Goal: Task Accomplishment & Management: Manage account settings

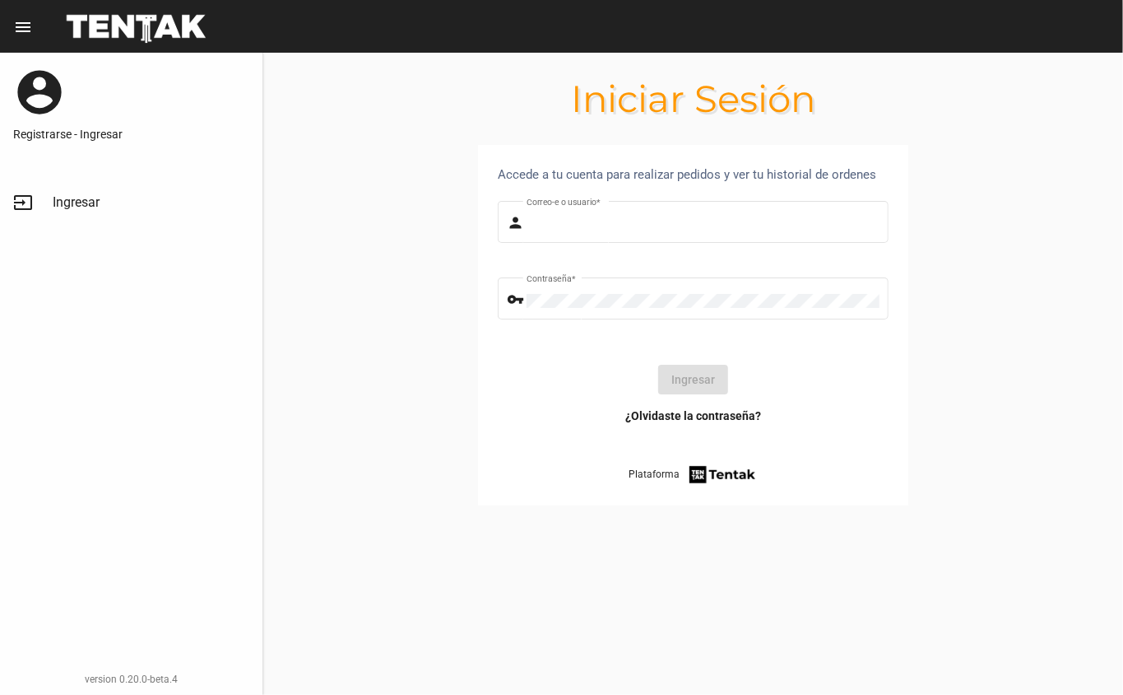
type input "DANKEHMB"
click at [689, 377] on button "Ingresar" at bounding box center [693, 380] width 70 height 30
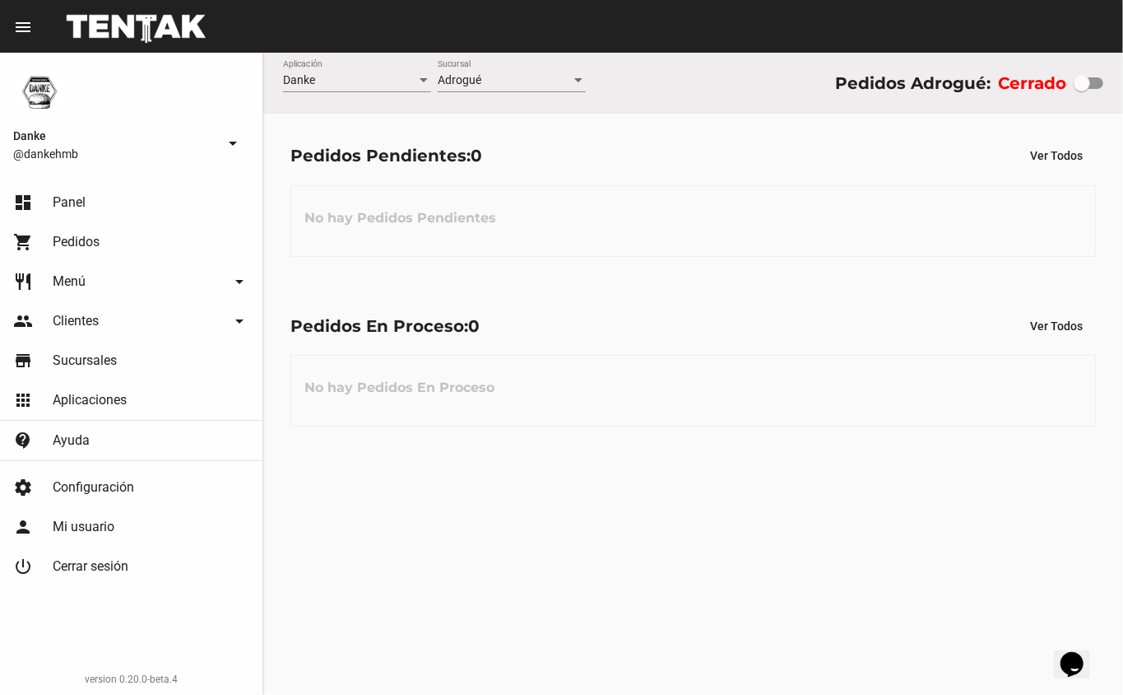
click at [77, 248] on span "Pedidos" at bounding box center [76, 242] width 47 height 16
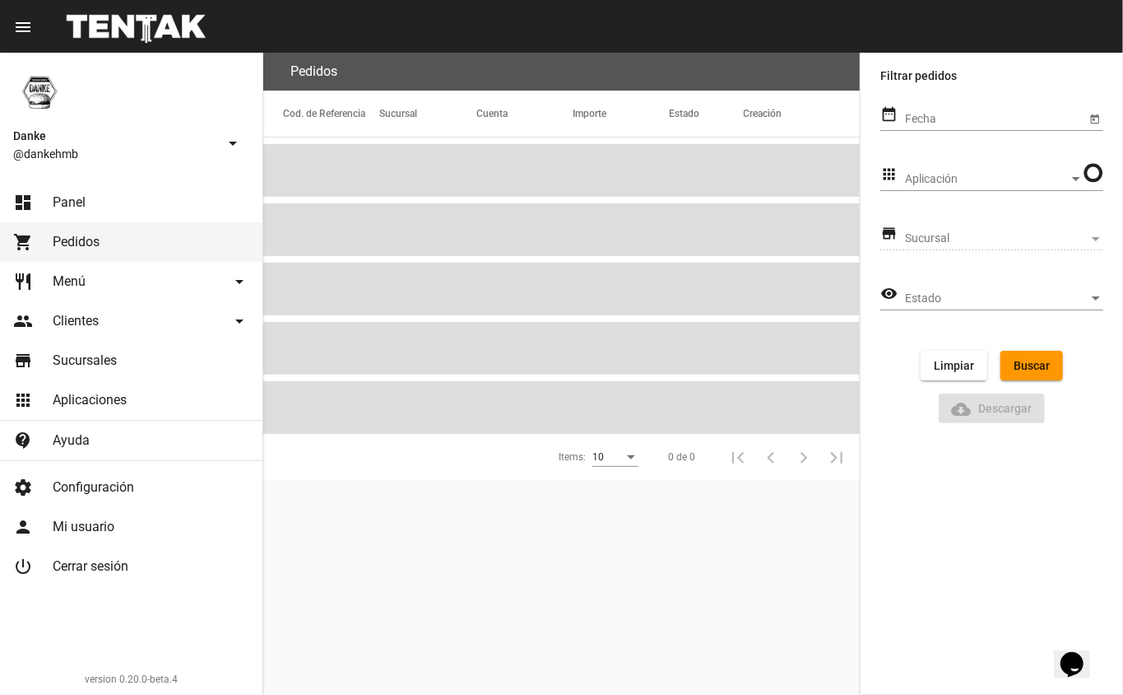
click at [76, 283] on span "Menú" at bounding box center [69, 281] width 33 height 16
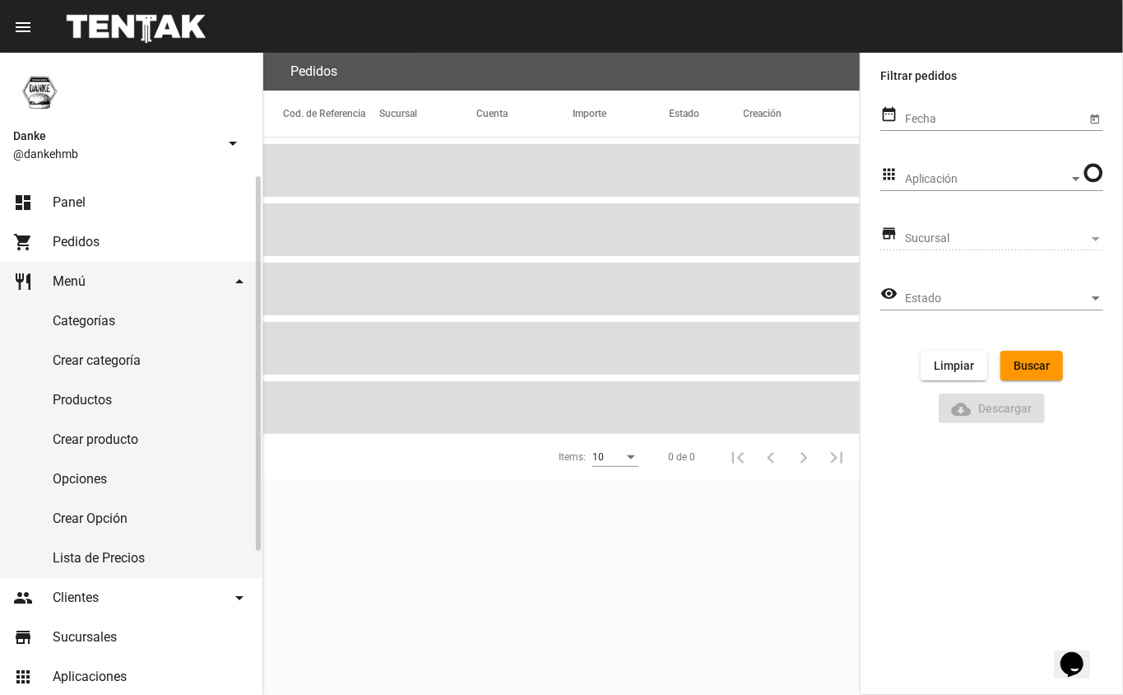
click at [74, 402] on link "Productos" at bounding box center [131, 400] width 263 height 40
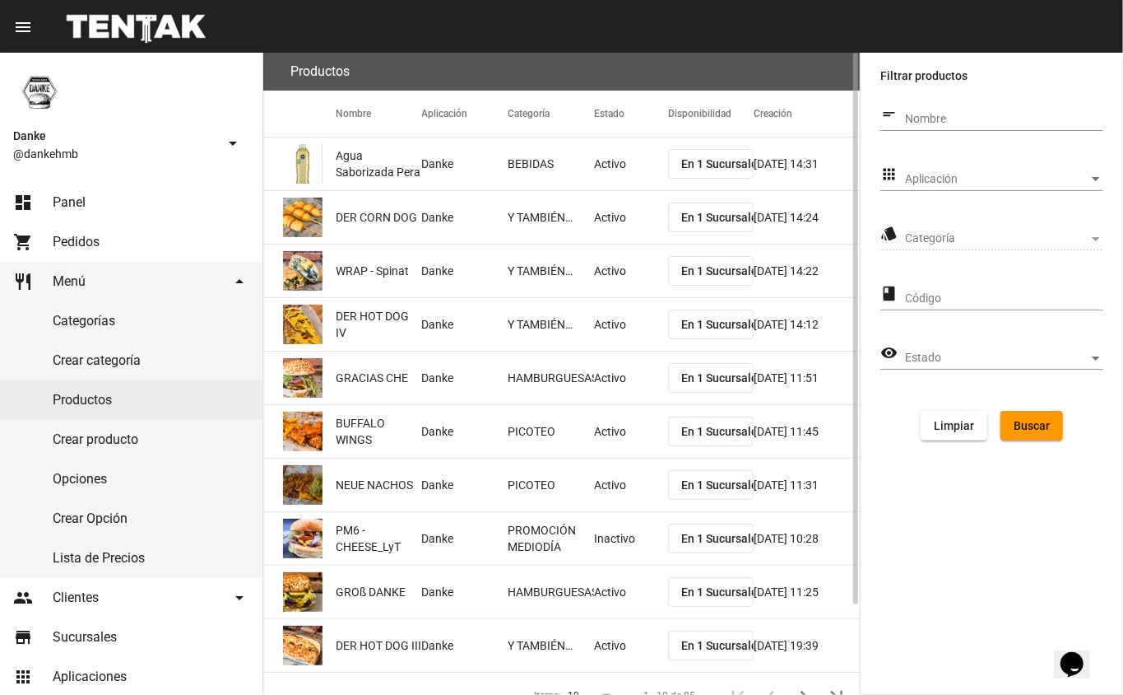
click at [922, 178] on span "Aplicación" at bounding box center [997, 179] width 184 height 13
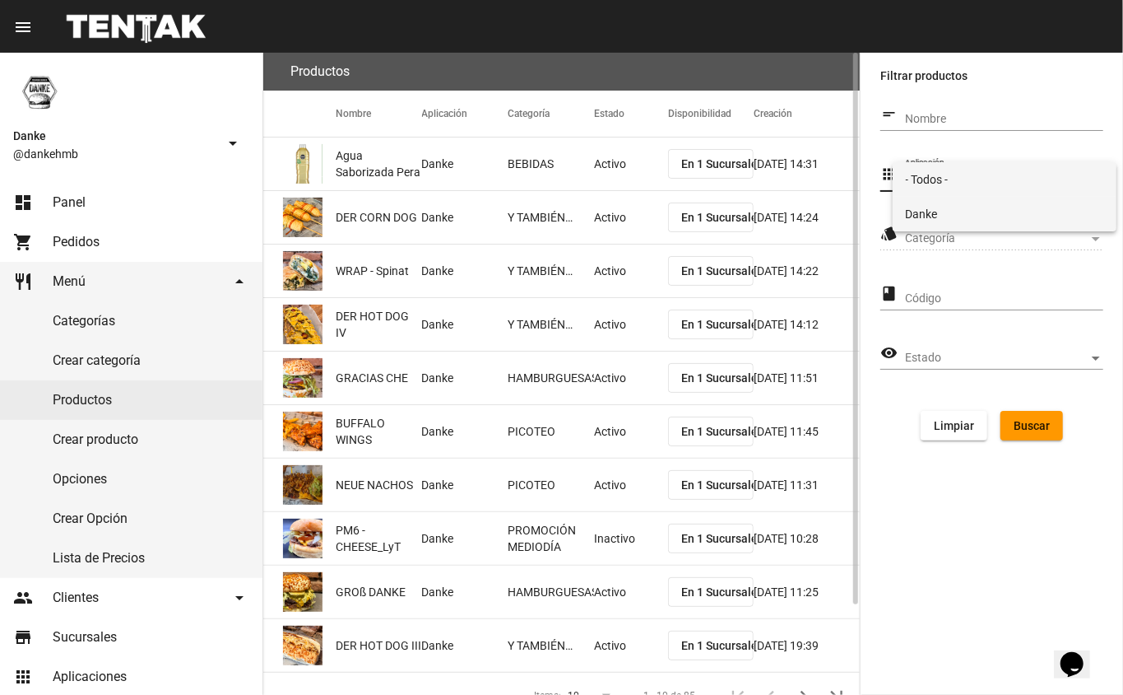
click at [922, 212] on span "Danke" at bounding box center [1005, 214] width 198 height 35
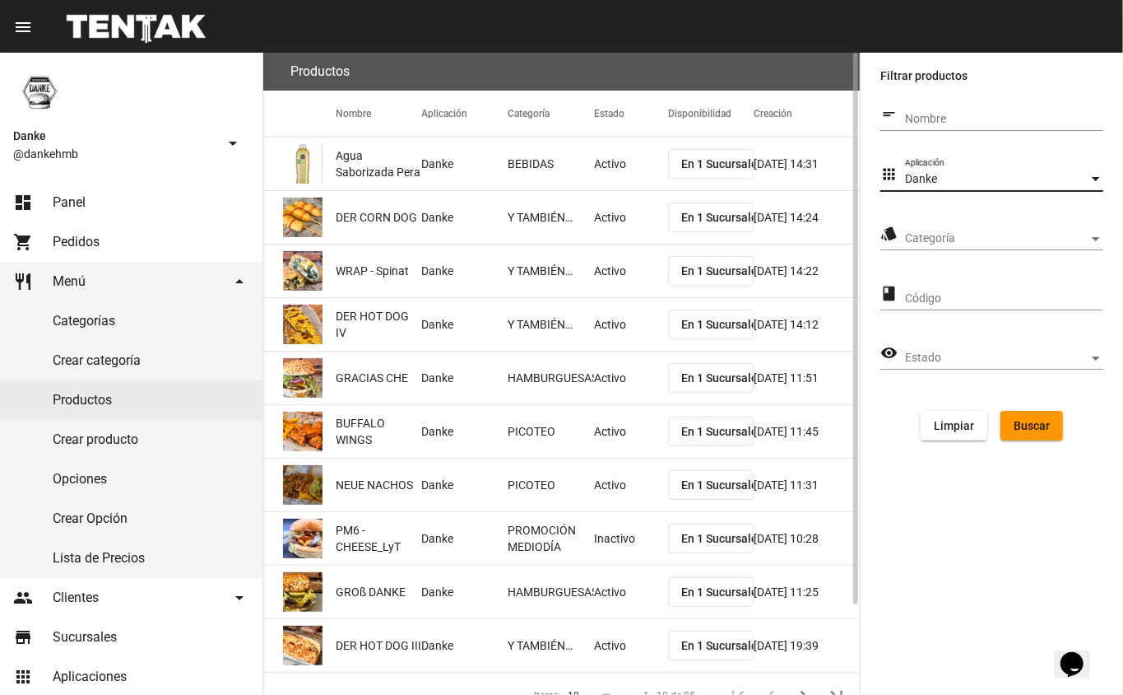
click at [917, 235] on span "Categoría" at bounding box center [997, 238] width 184 height 13
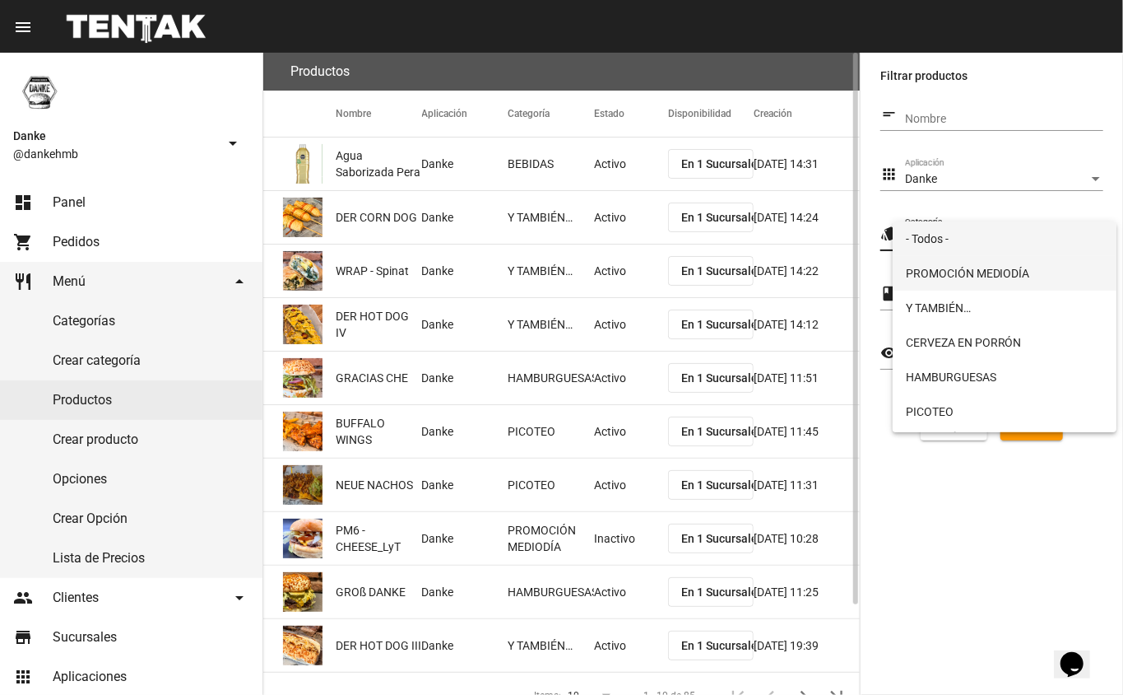
click at [926, 277] on span "PROMOCIÓN MEDIODÍA" at bounding box center [1005, 273] width 198 height 35
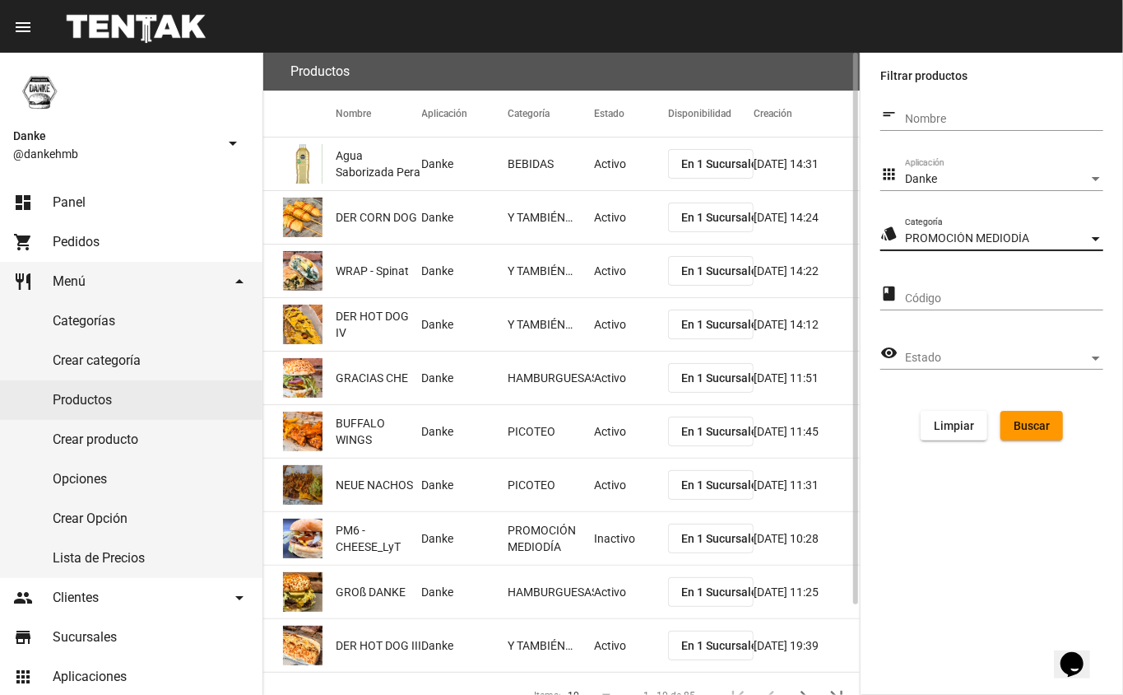
click at [1024, 432] on button "Buscar" at bounding box center [1032, 426] width 63 height 30
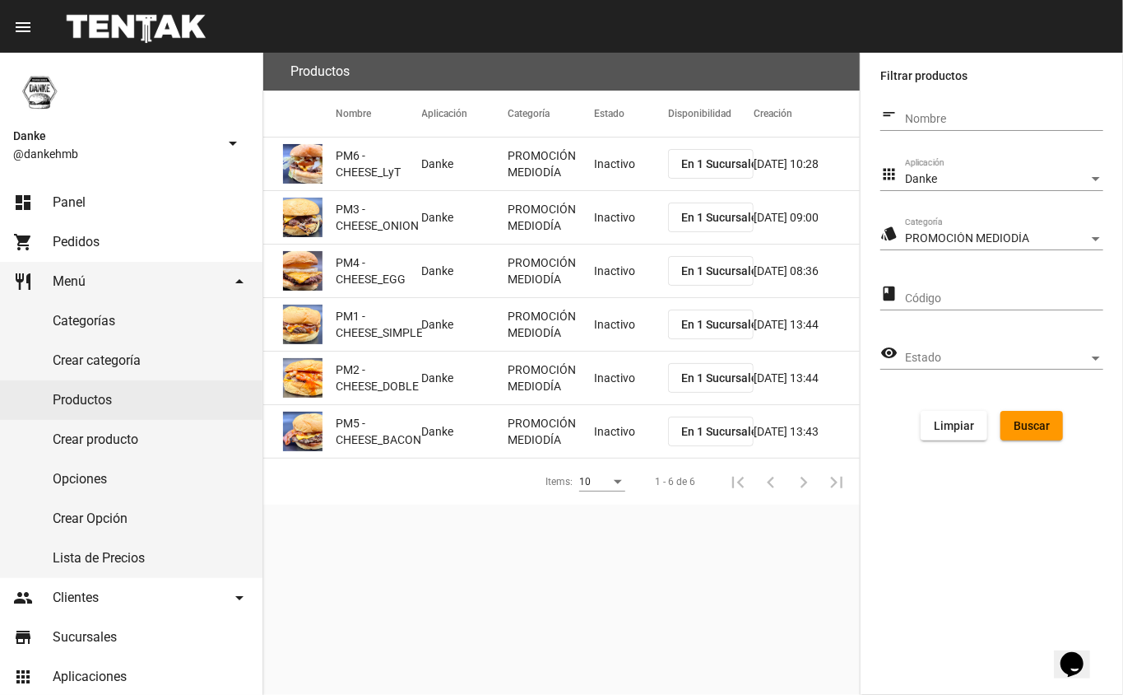
click at [604, 171] on mat-cell "Inactivo" at bounding box center [631, 163] width 74 height 53
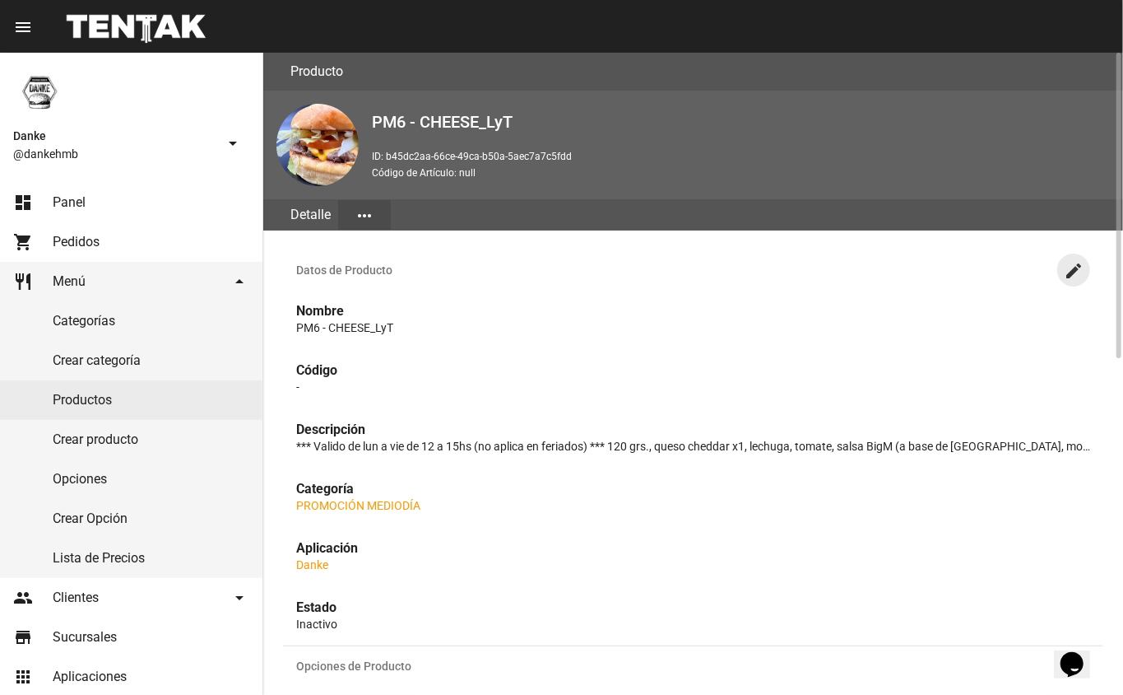
click at [1074, 268] on mat-icon "create" at bounding box center [1074, 271] width 20 height 20
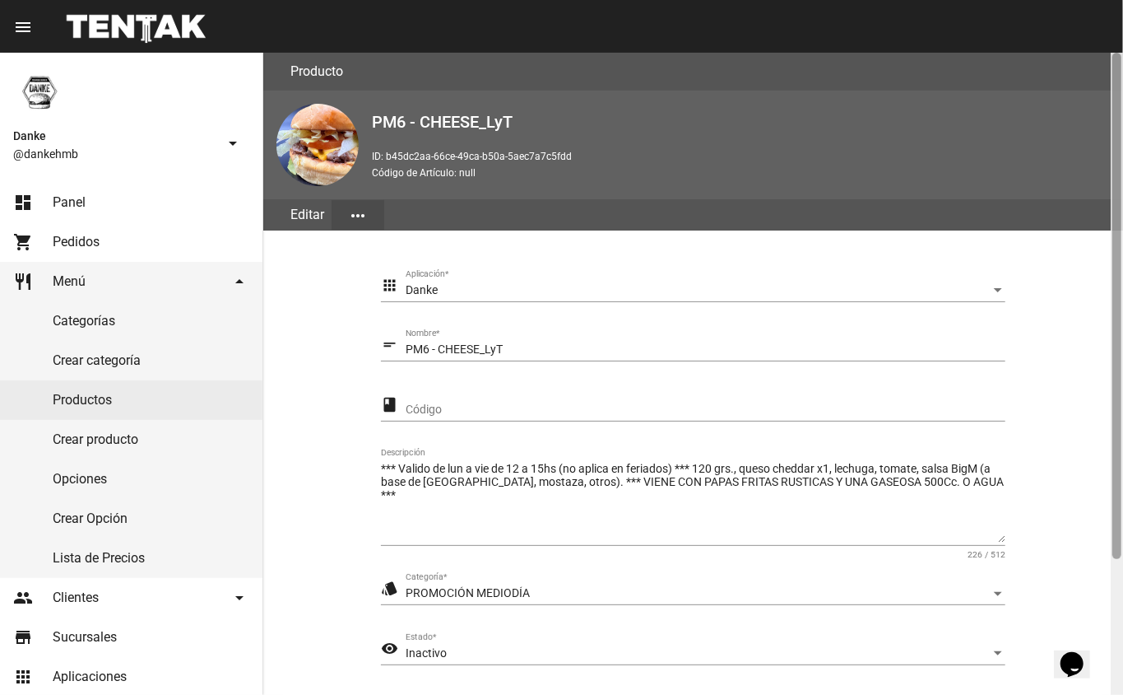
click at [1111, 554] on div at bounding box center [1117, 374] width 12 height 642
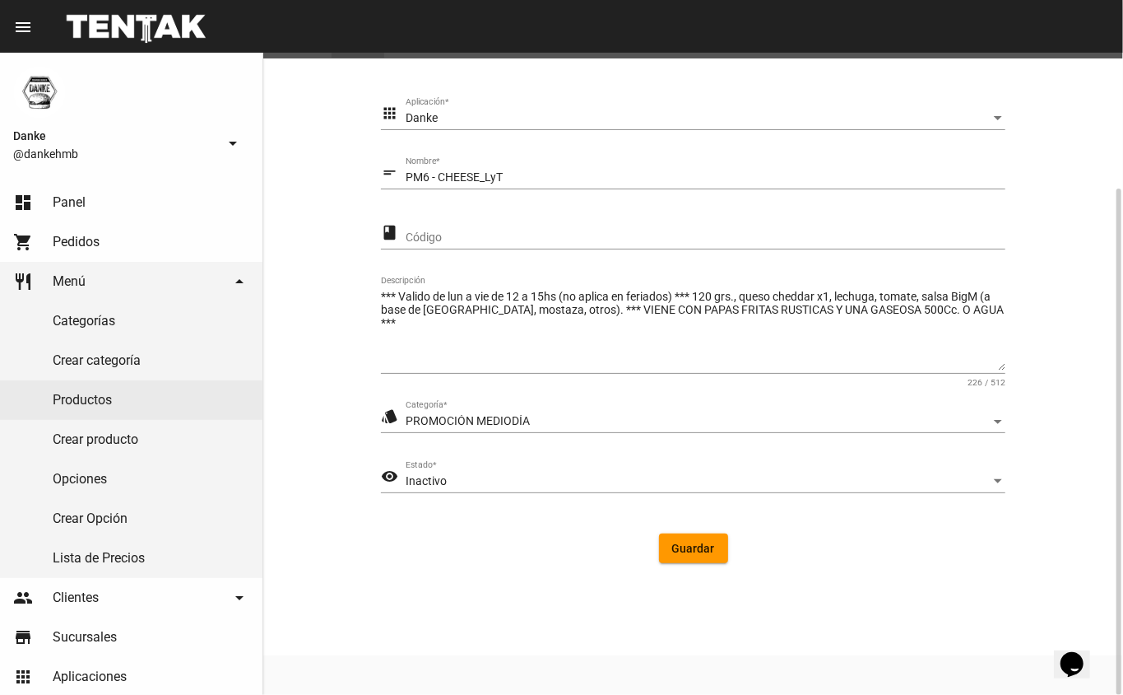
click at [507, 475] on div "Inactivo" at bounding box center [698, 481] width 585 height 13
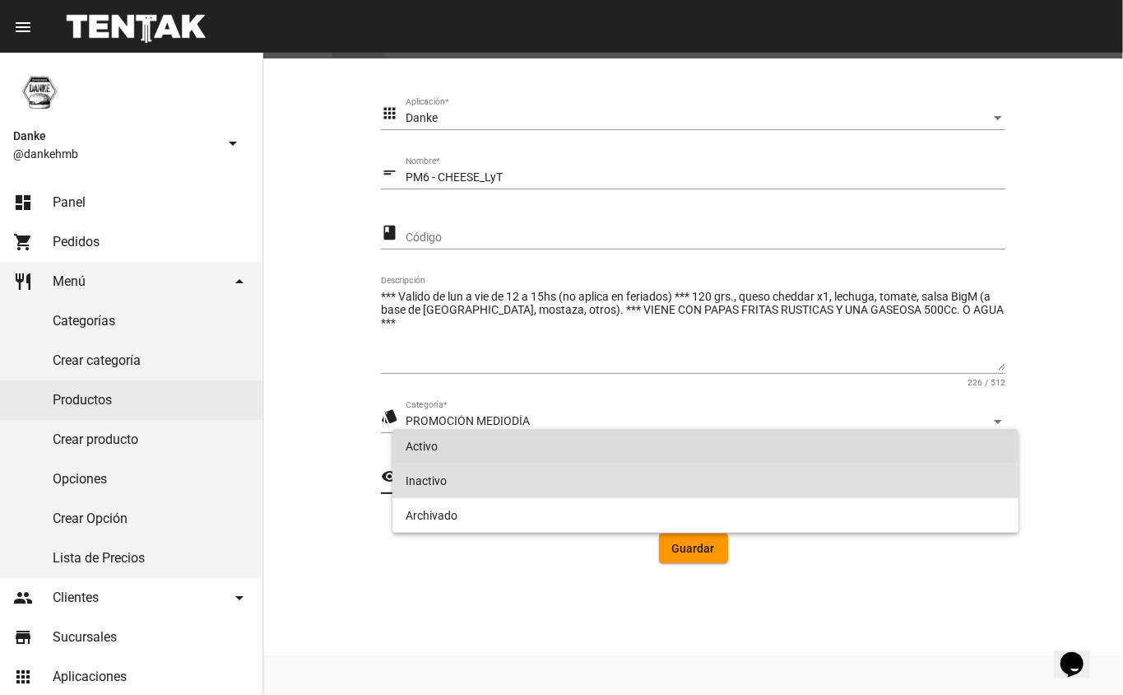
click at [500, 451] on span "Activo" at bounding box center [706, 446] width 601 height 35
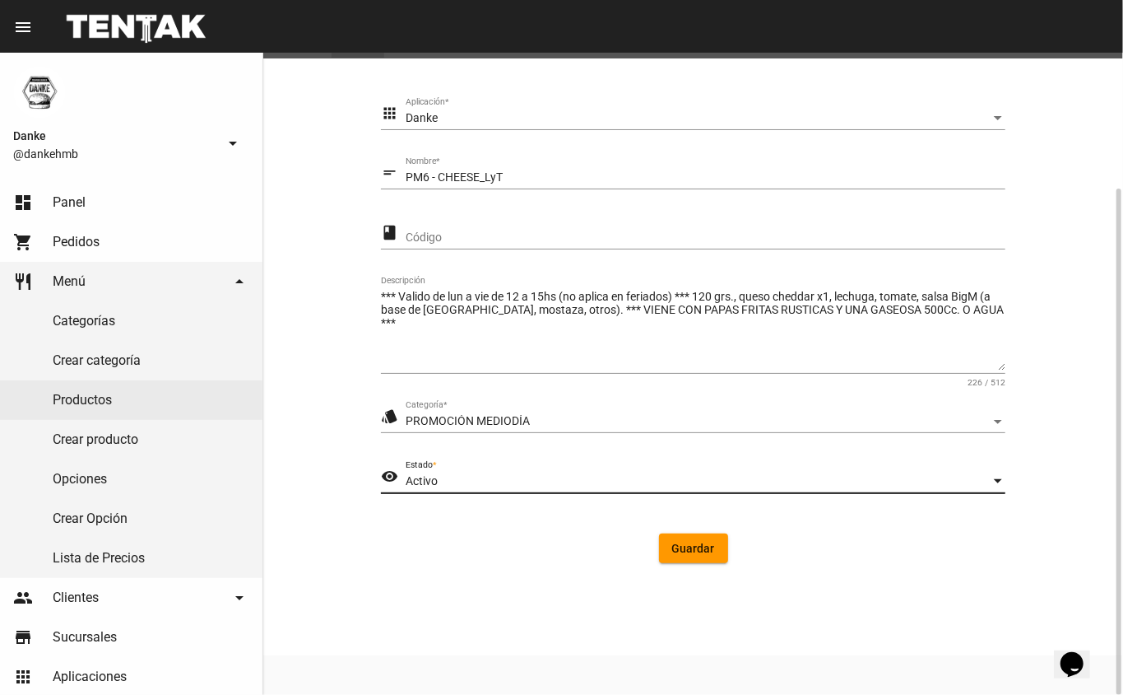
click at [702, 555] on button "Guardar" at bounding box center [693, 548] width 69 height 30
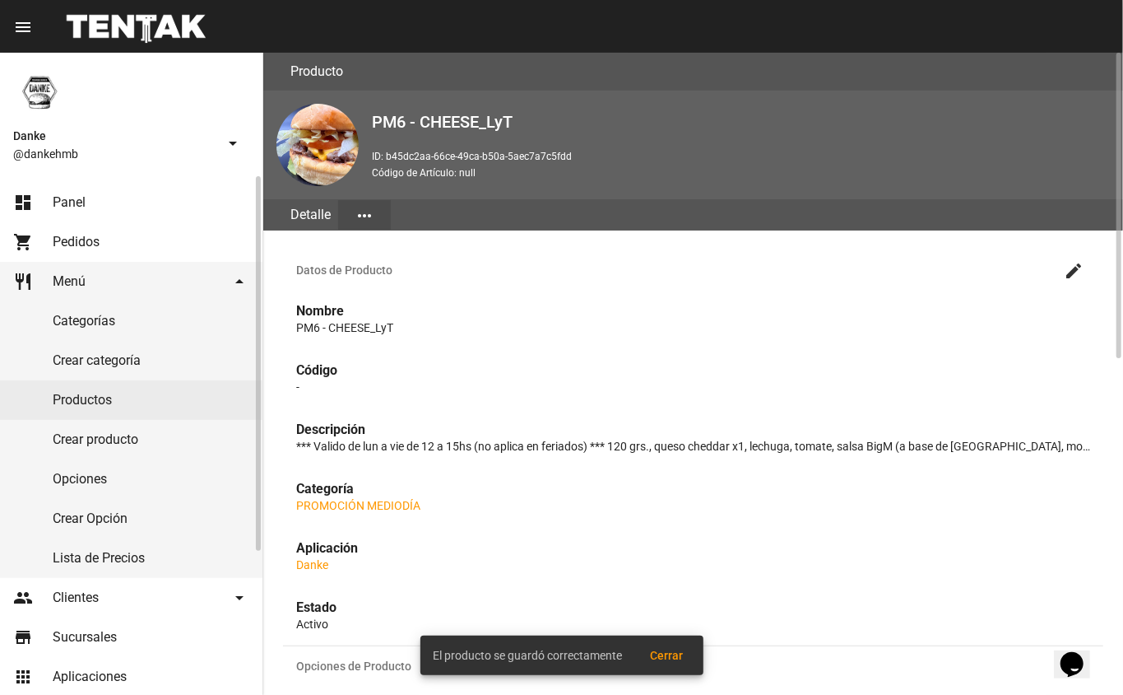
click at [95, 406] on link "Productos" at bounding box center [131, 400] width 263 height 40
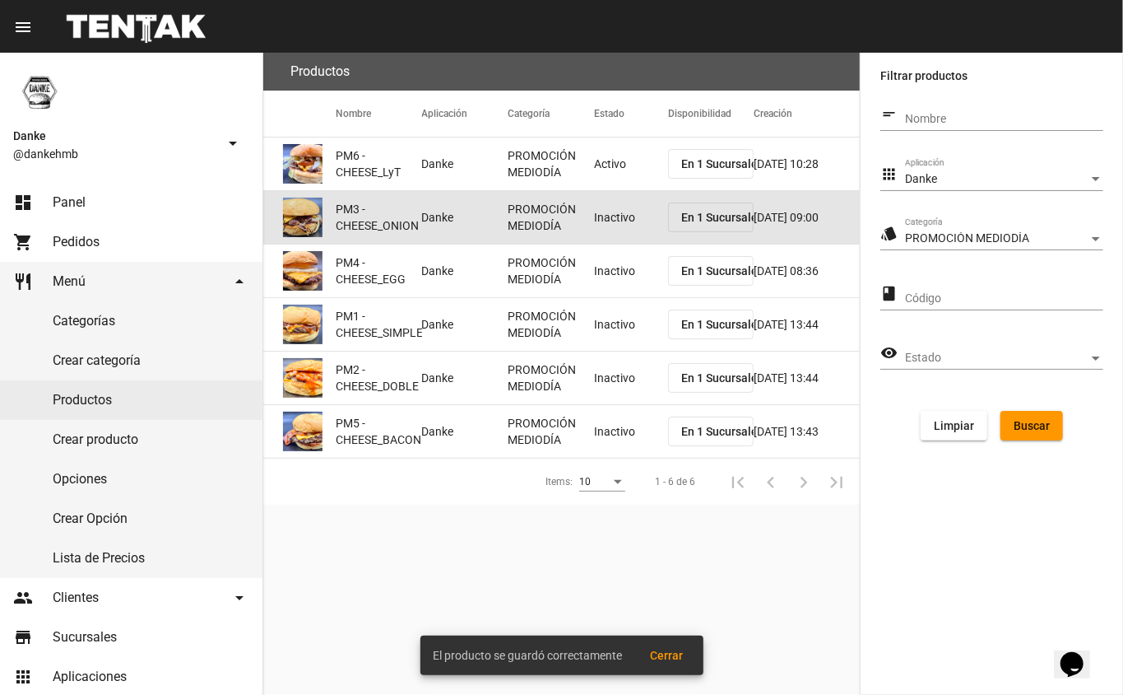
click at [599, 229] on mat-cell "Inactivo" at bounding box center [631, 217] width 74 height 53
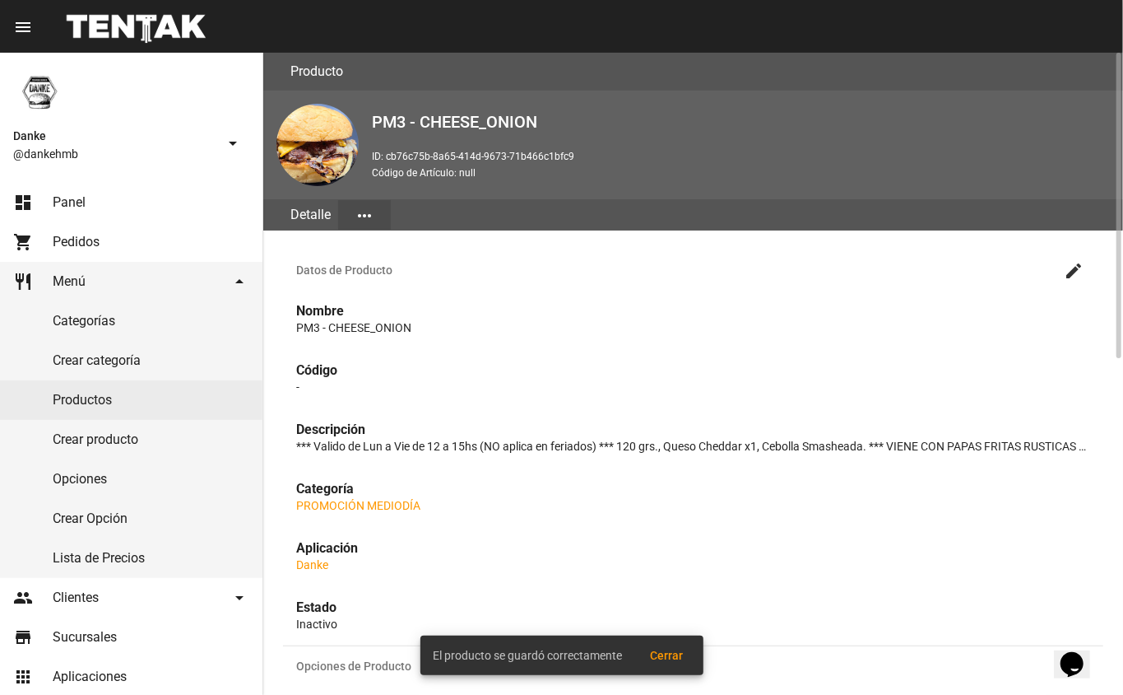
click at [1074, 268] on mat-icon "create" at bounding box center [1074, 271] width 20 height 20
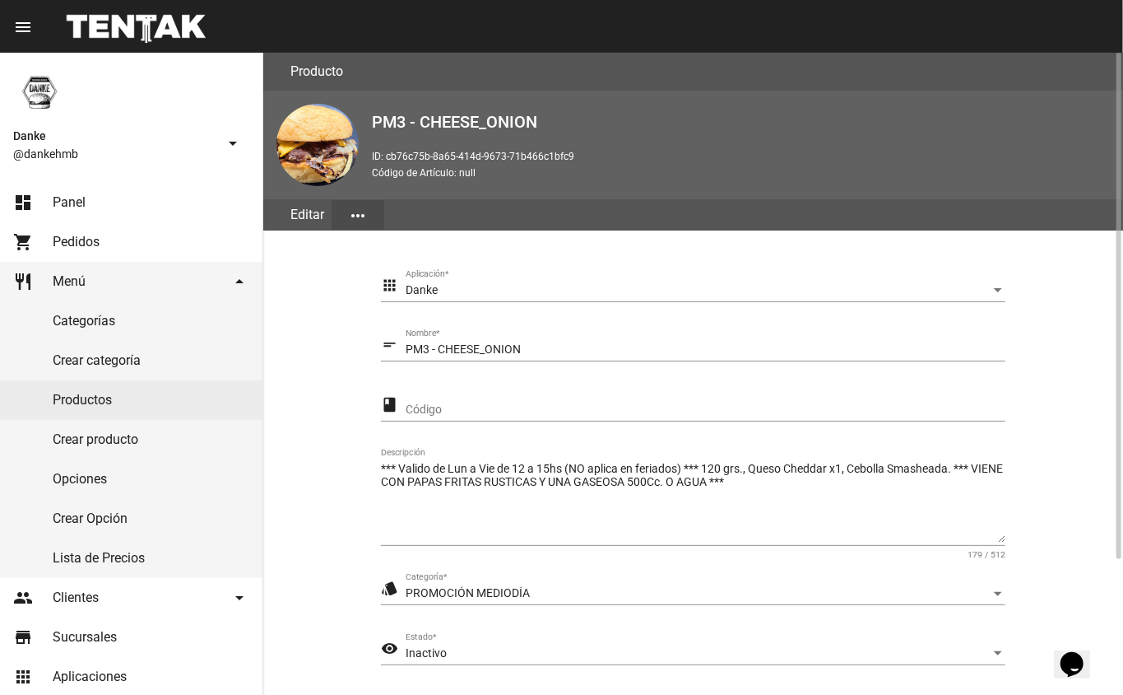
click at [1093, 557] on section "apps Danke Aplicación * short_text PM3 - CHEESE_ONION Nombre * class Código ***…" at bounding box center [693, 509] width 821 height 518
click at [452, 649] on div "Inactivo" at bounding box center [698, 653] width 585 height 13
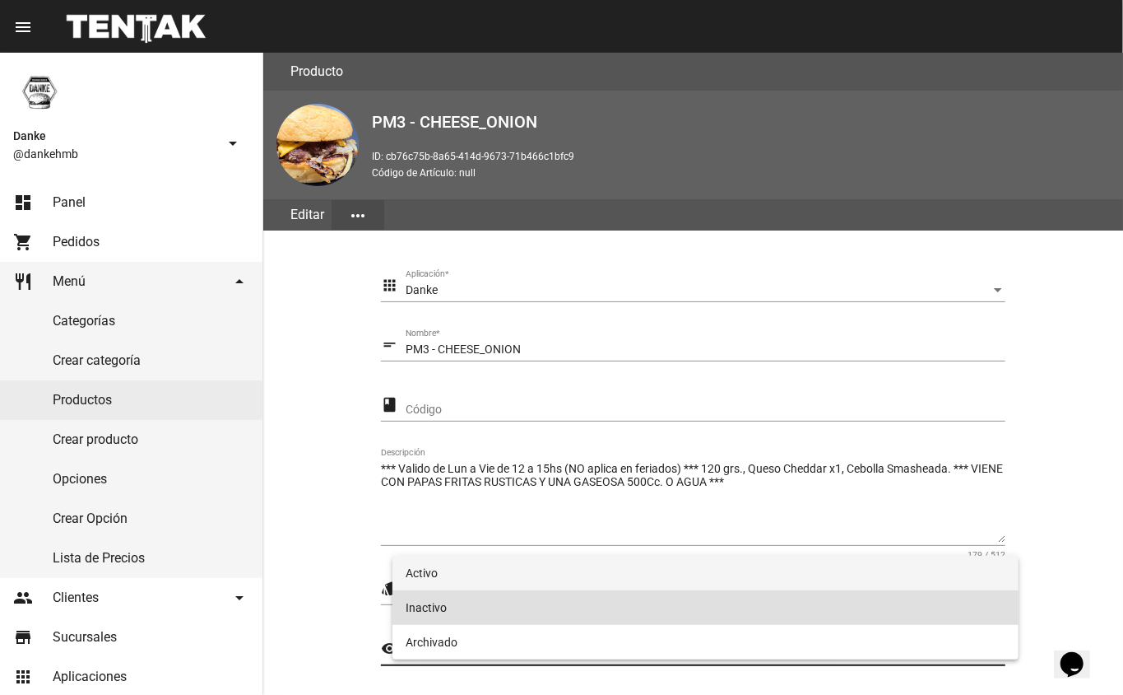
click at [419, 578] on span "Activo" at bounding box center [706, 573] width 601 height 35
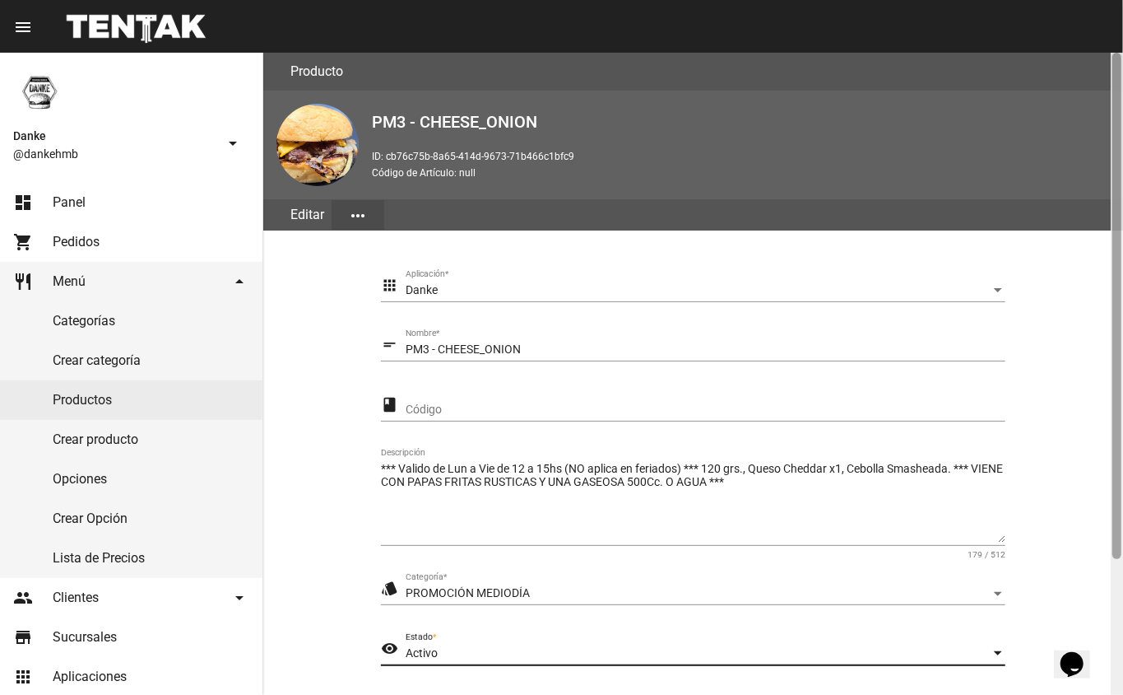
click at [1113, 591] on div at bounding box center [1117, 374] width 12 height 642
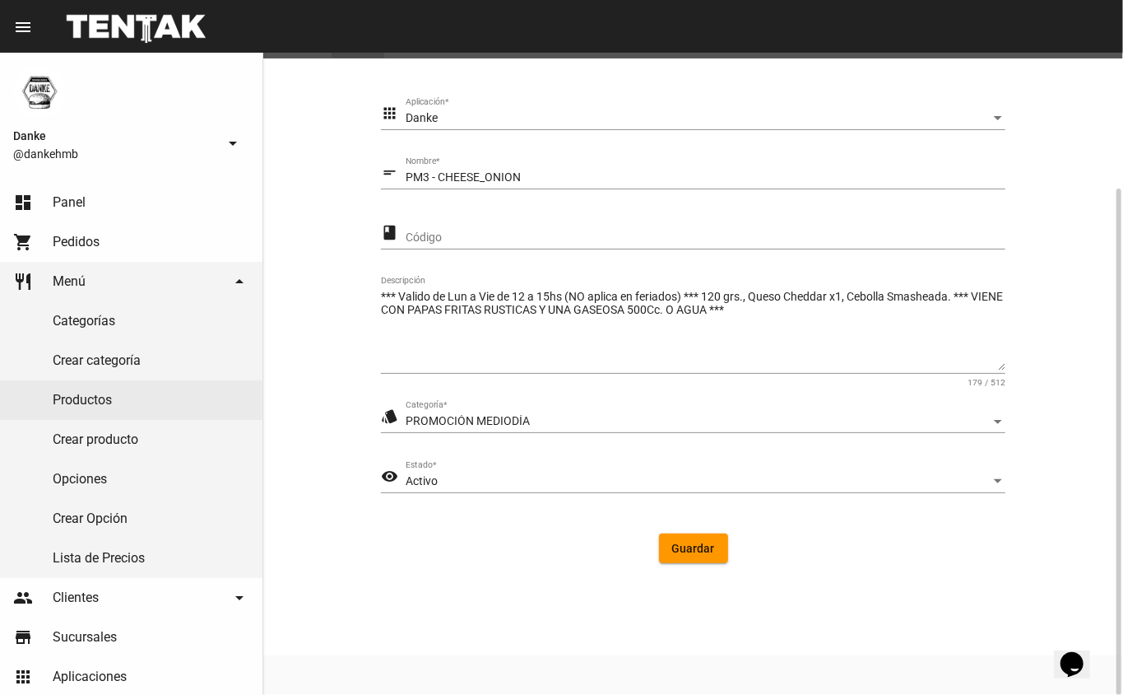
click at [672, 546] on button "Guardar" at bounding box center [693, 548] width 69 height 30
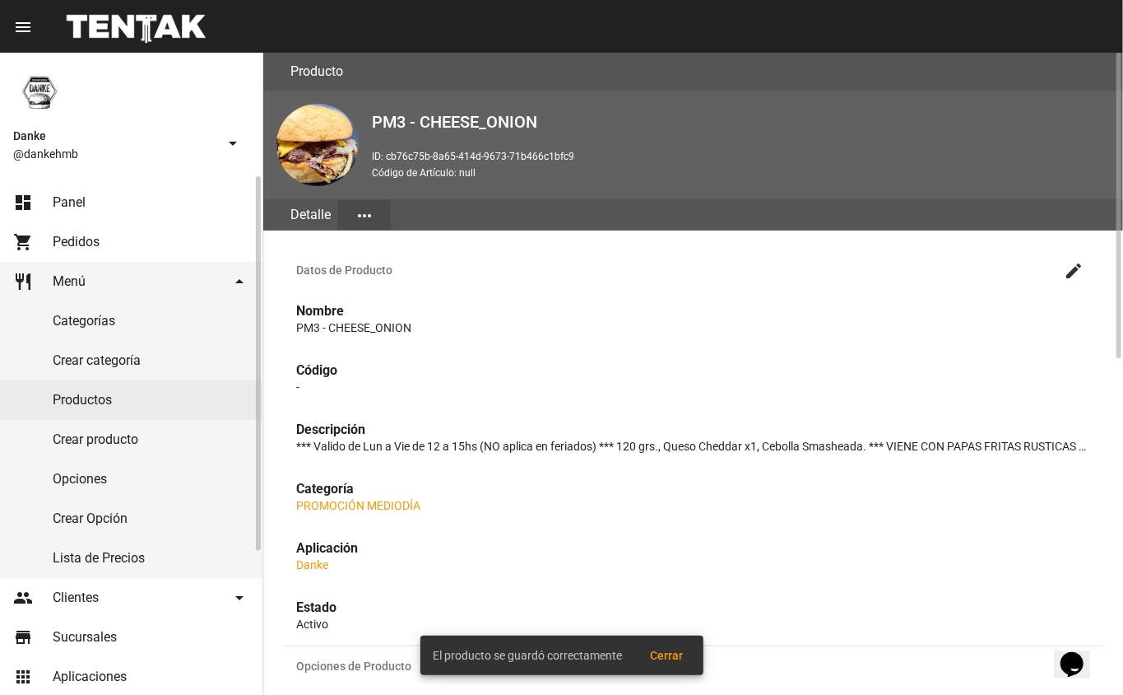
click at [86, 398] on link "Productos" at bounding box center [131, 400] width 263 height 40
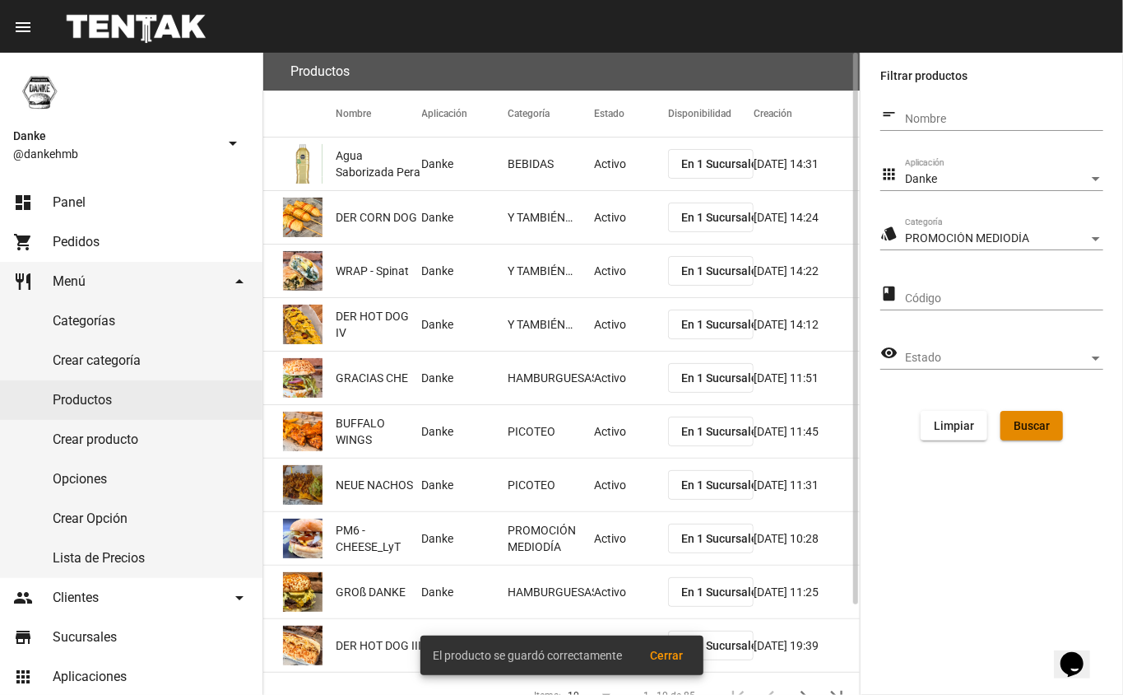
click at [1022, 422] on span "Buscar" at bounding box center [1032, 425] width 36 height 13
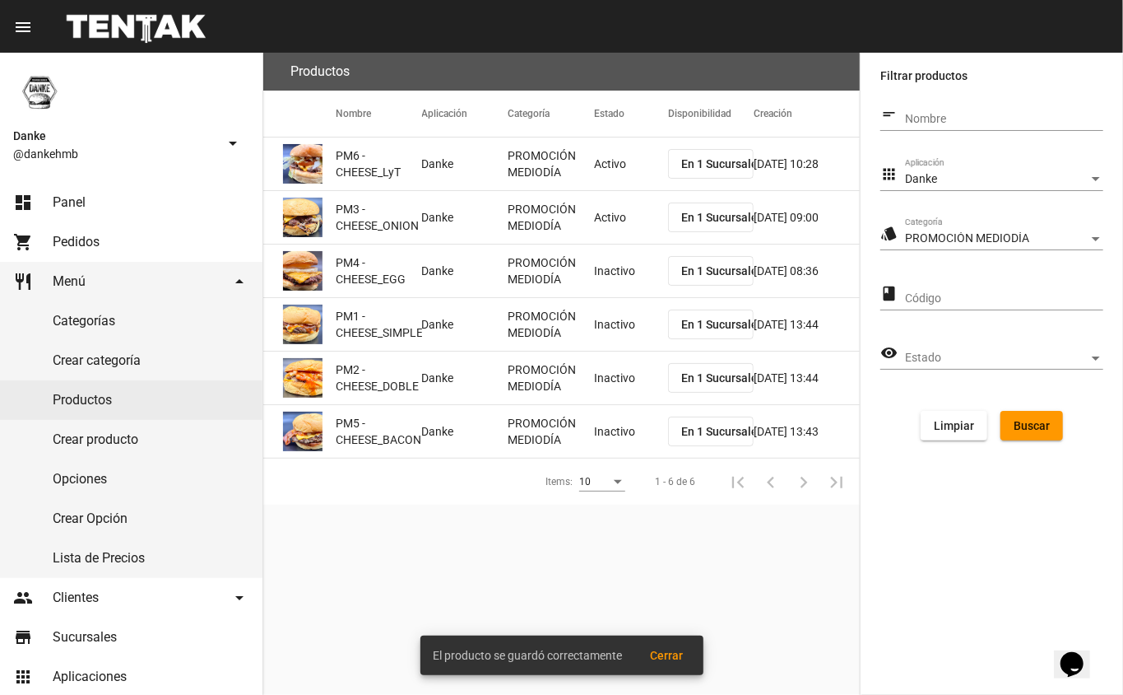
click at [597, 277] on mat-cell "Inactivo" at bounding box center [631, 270] width 74 height 53
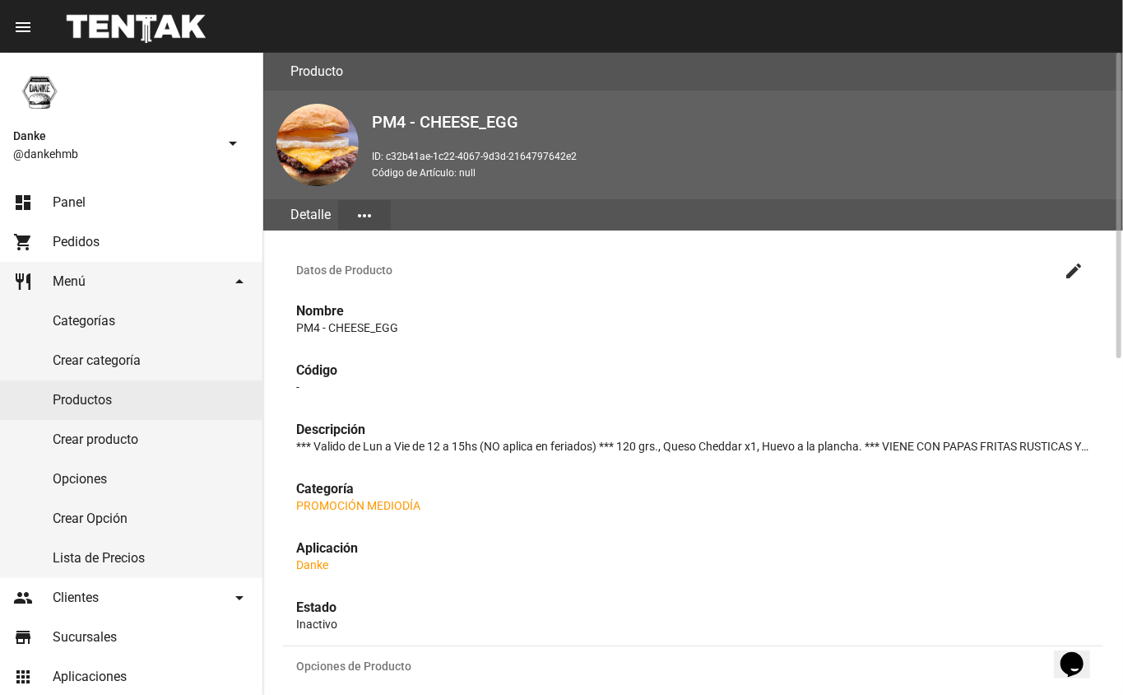
click at [1068, 272] on mat-icon "create" at bounding box center [1074, 271] width 20 height 20
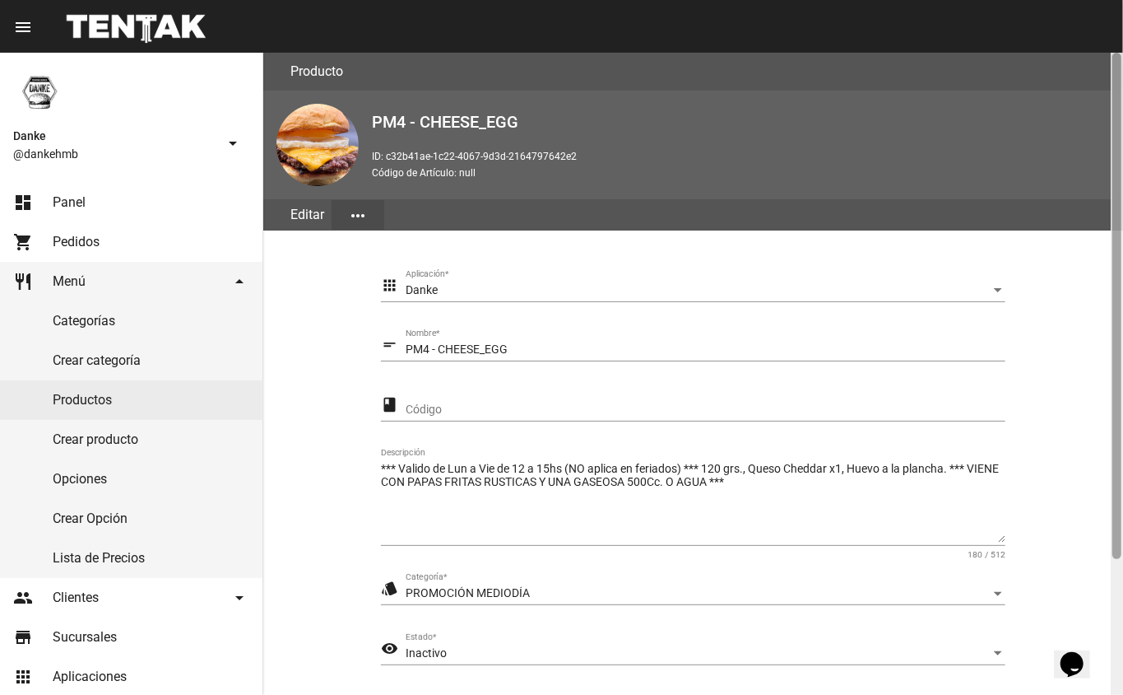
click at [1113, 597] on div at bounding box center [1117, 374] width 12 height 642
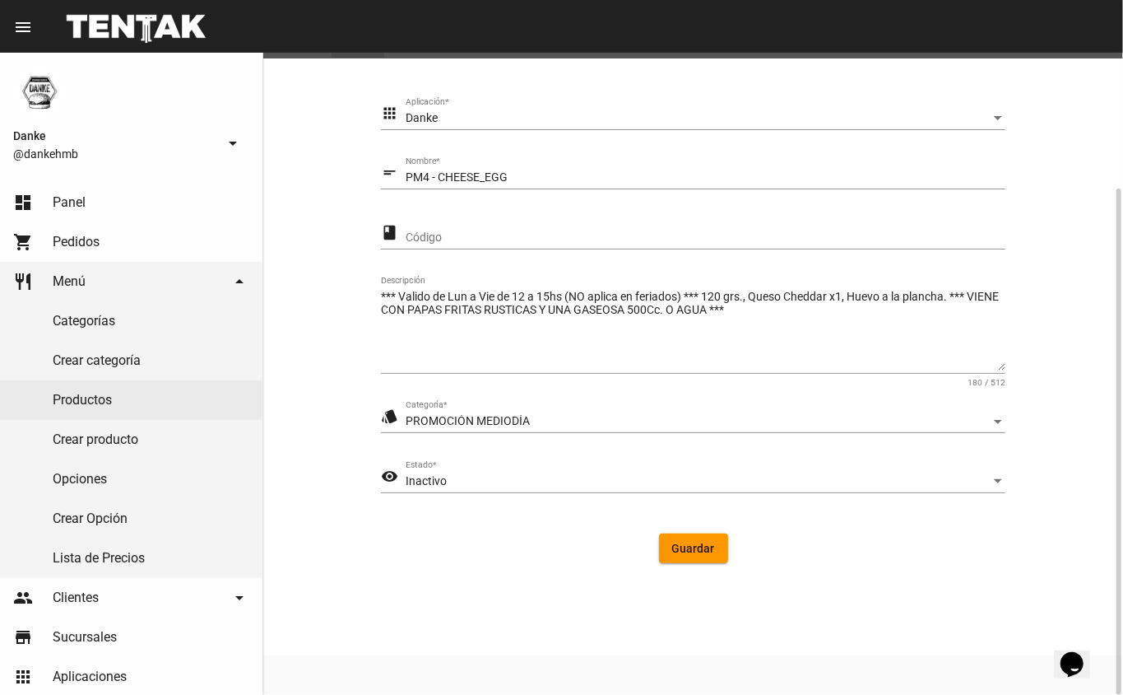
click at [439, 482] on span "Inactivo" at bounding box center [426, 480] width 41 height 13
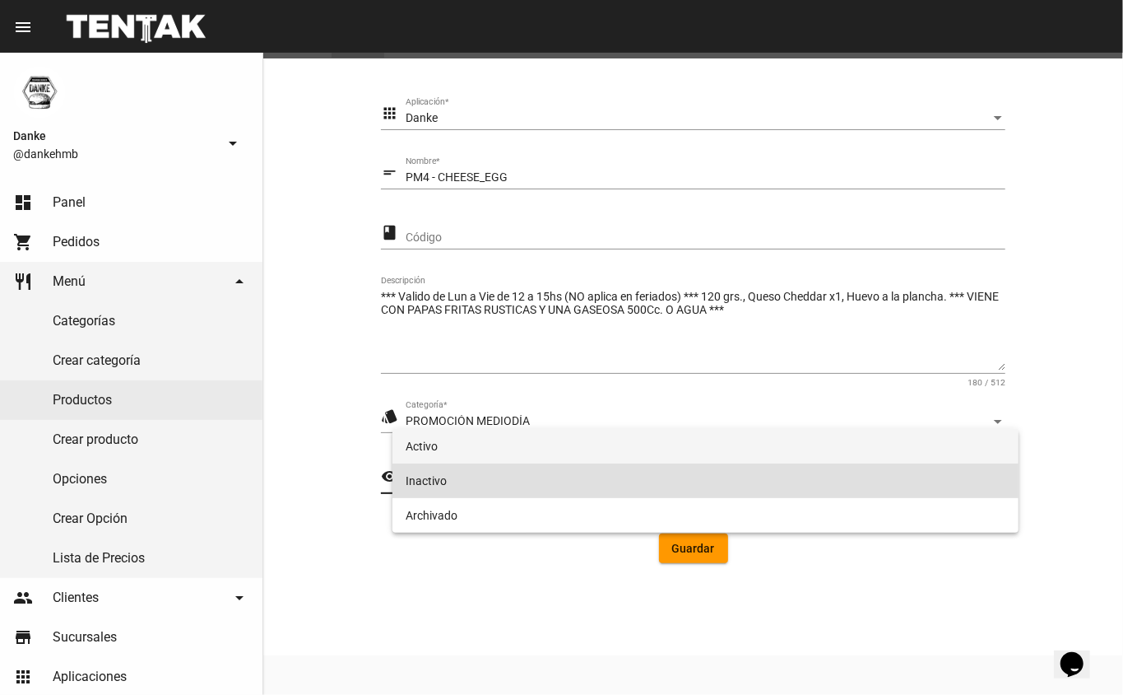
click at [418, 448] on span "Activo" at bounding box center [706, 446] width 601 height 35
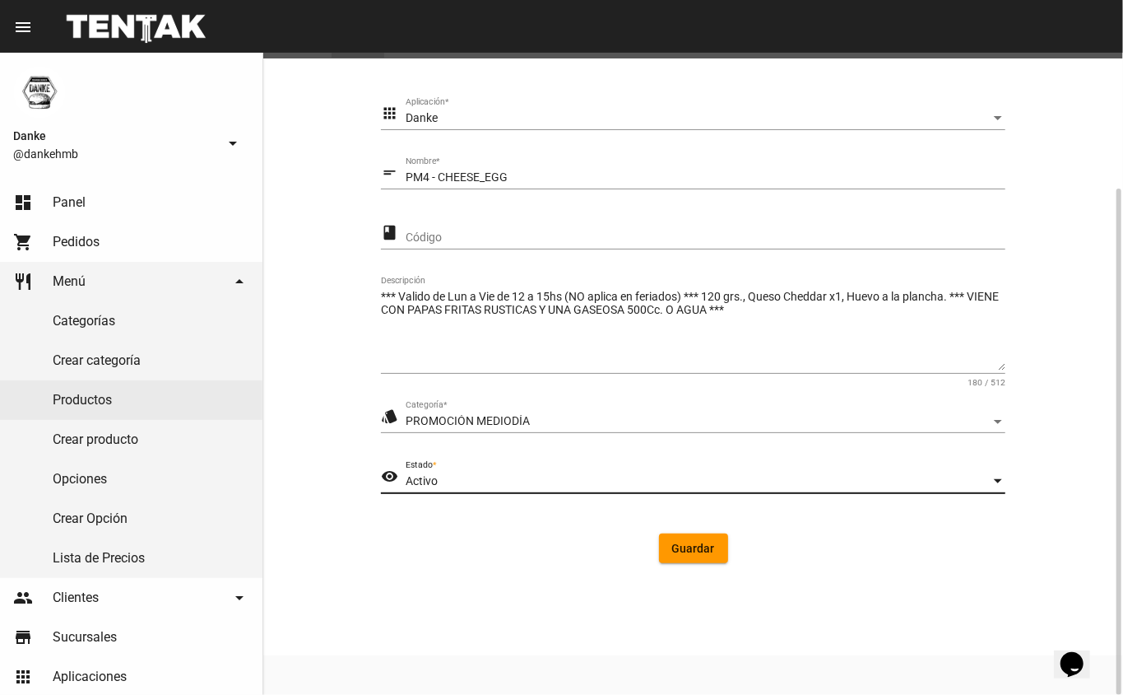
click at [693, 547] on span "Guardar" at bounding box center [693, 548] width 43 height 13
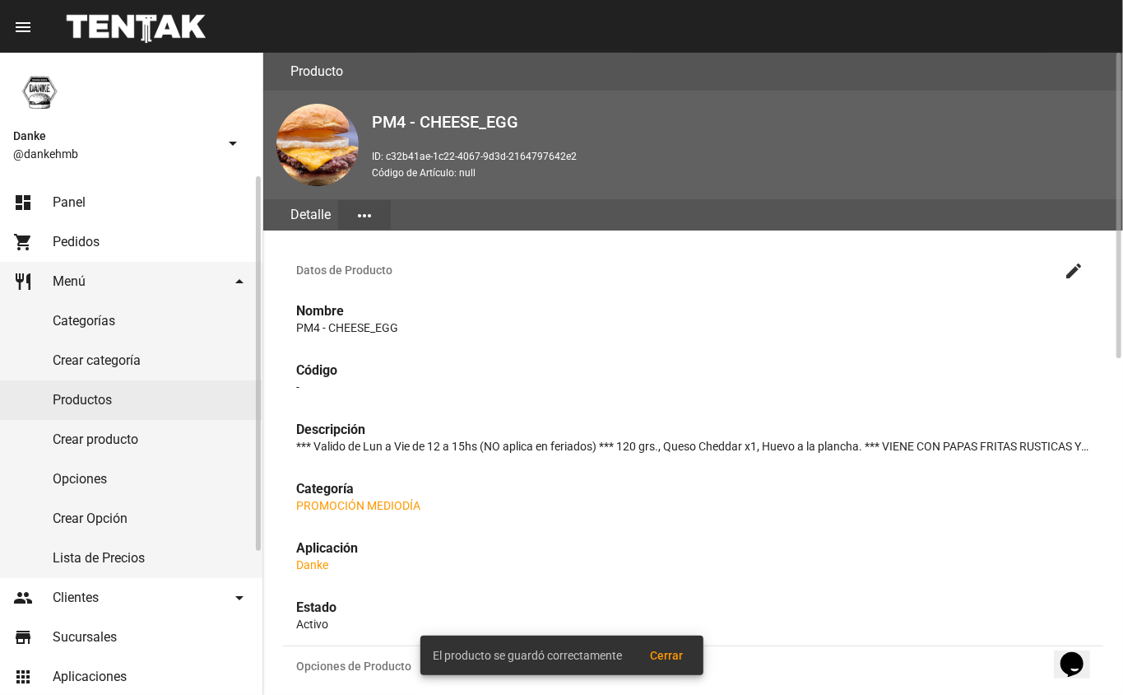
click at [77, 398] on link "Productos" at bounding box center [131, 400] width 263 height 40
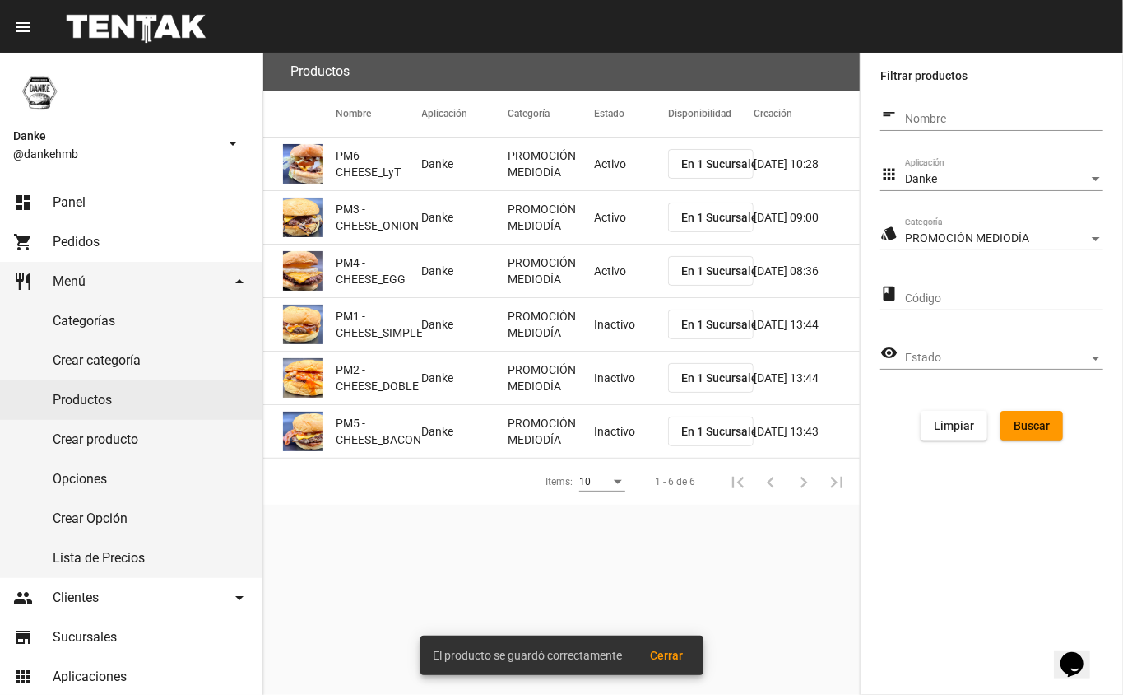
click at [606, 329] on mat-cell "Inactivo" at bounding box center [631, 324] width 74 height 53
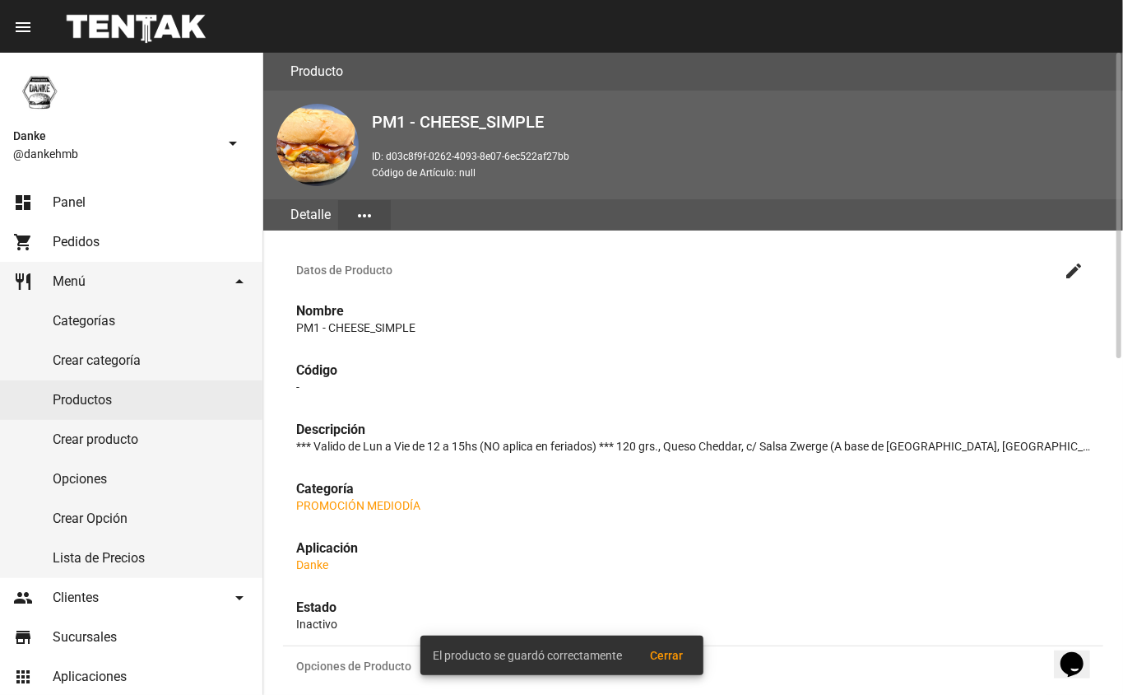
click at [1074, 268] on mat-icon "create" at bounding box center [1074, 271] width 20 height 20
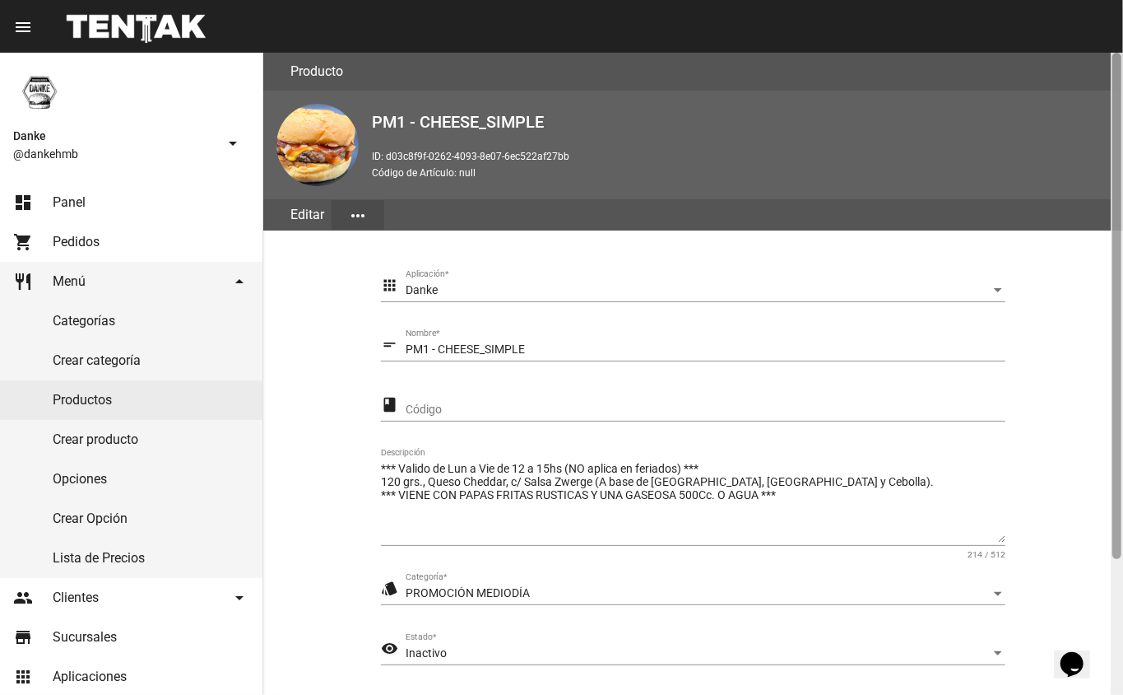
click at [1114, 593] on div at bounding box center [1117, 374] width 12 height 642
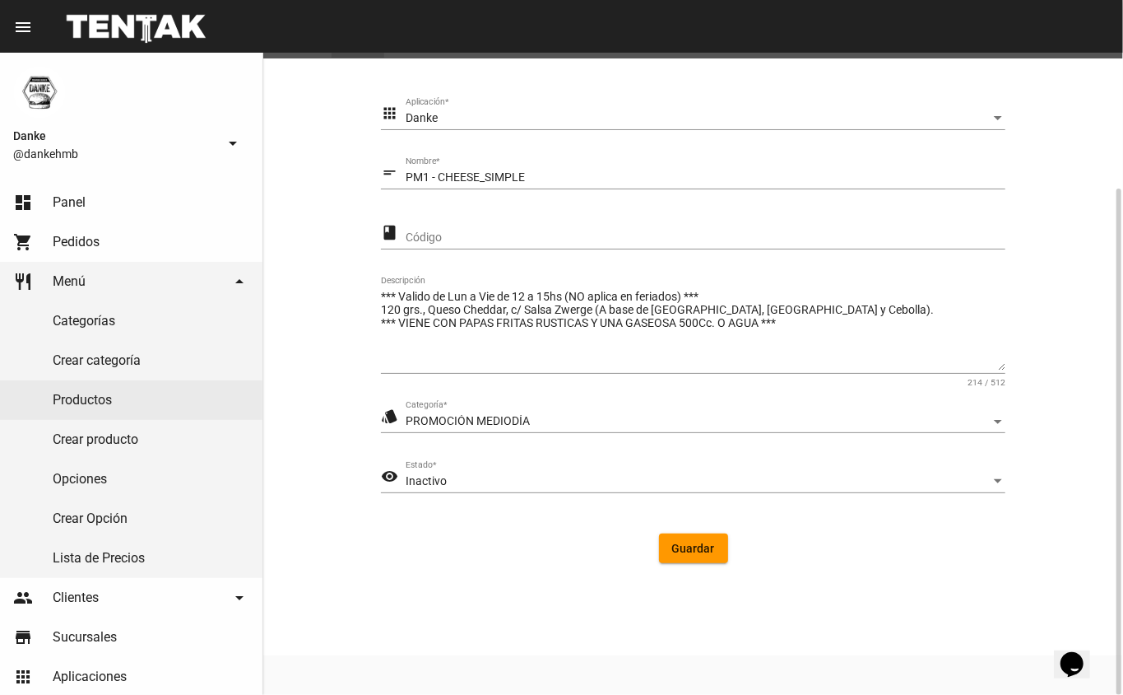
click at [896, 481] on div "Inactivo" at bounding box center [698, 481] width 585 height 13
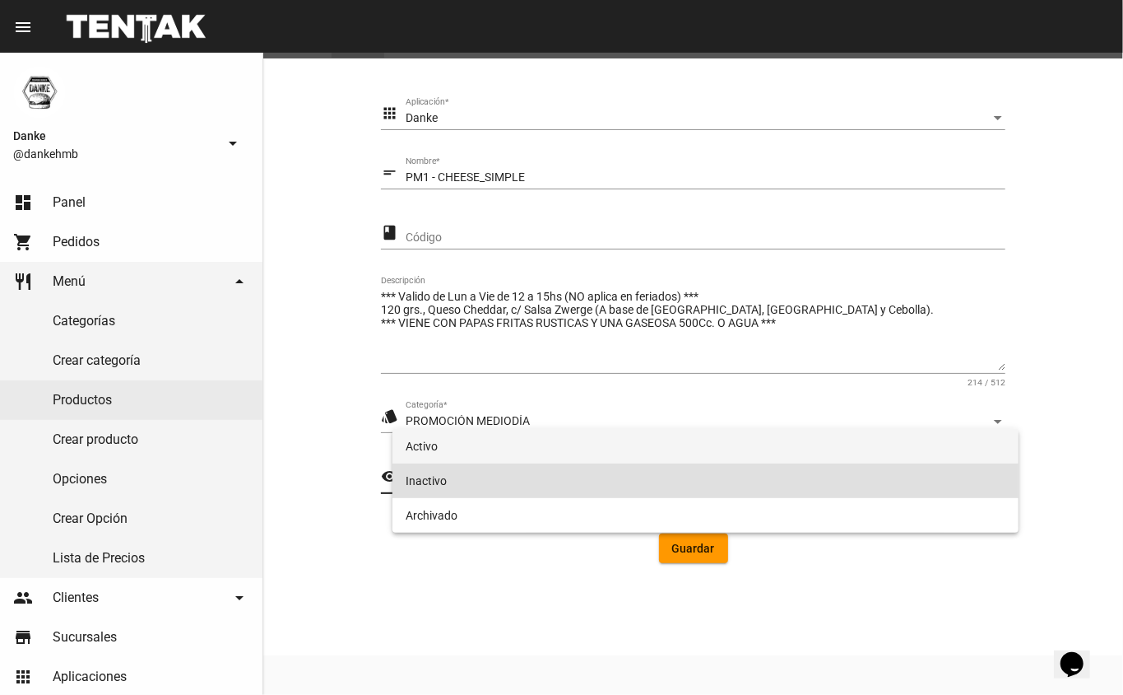
click at [649, 449] on span "Activo" at bounding box center [706, 446] width 601 height 35
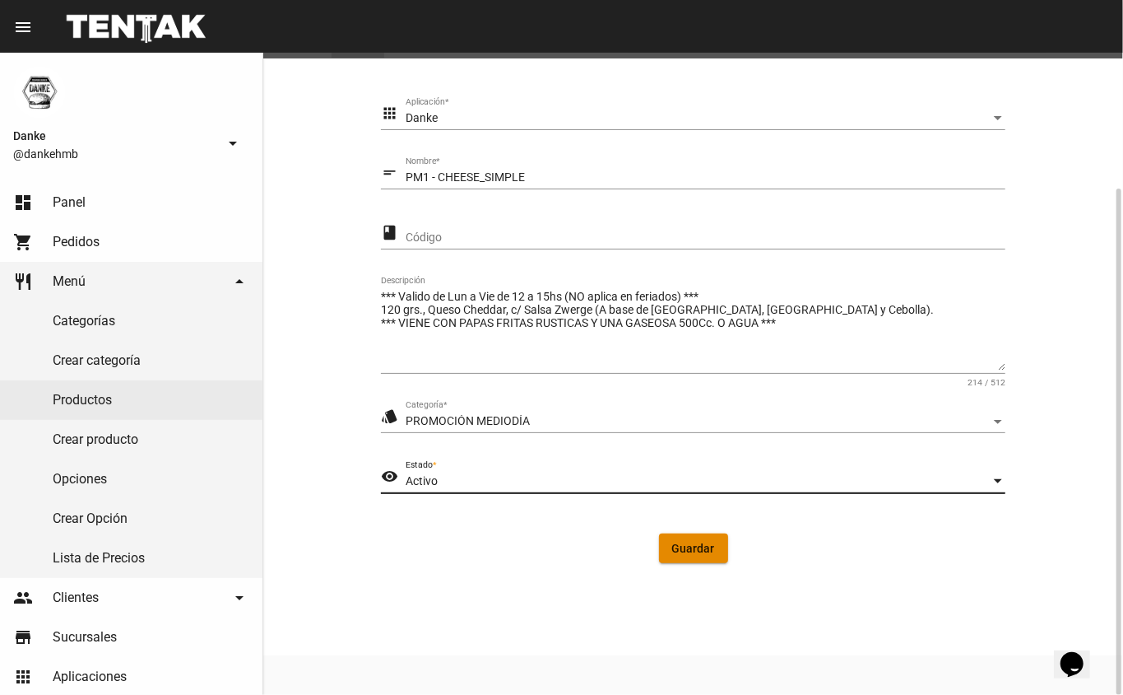
click at [696, 558] on button "Guardar" at bounding box center [693, 548] width 69 height 30
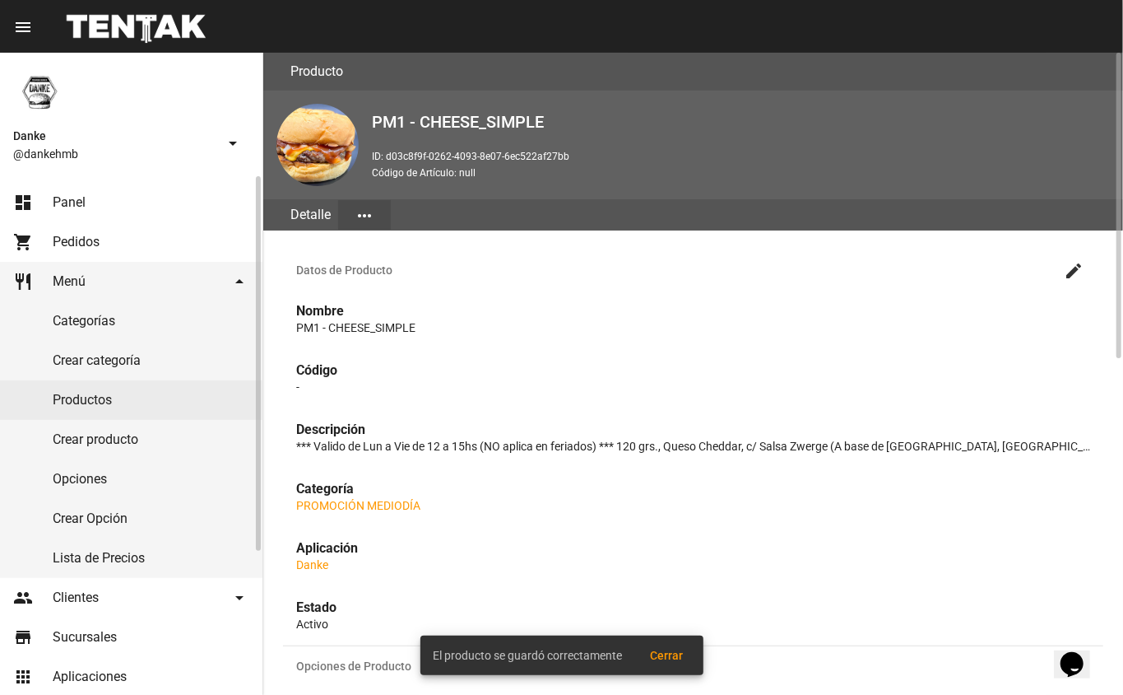
click at [59, 398] on link "Productos" at bounding box center [131, 400] width 263 height 40
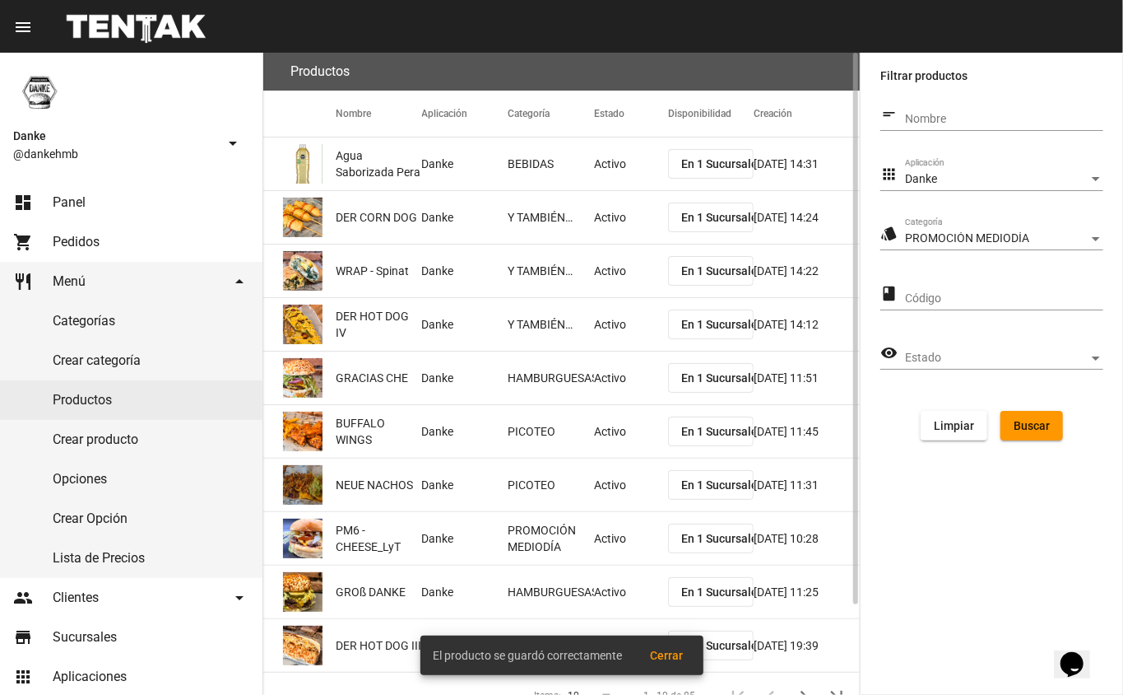
click at [1024, 422] on span "Buscar" at bounding box center [1032, 425] width 36 height 13
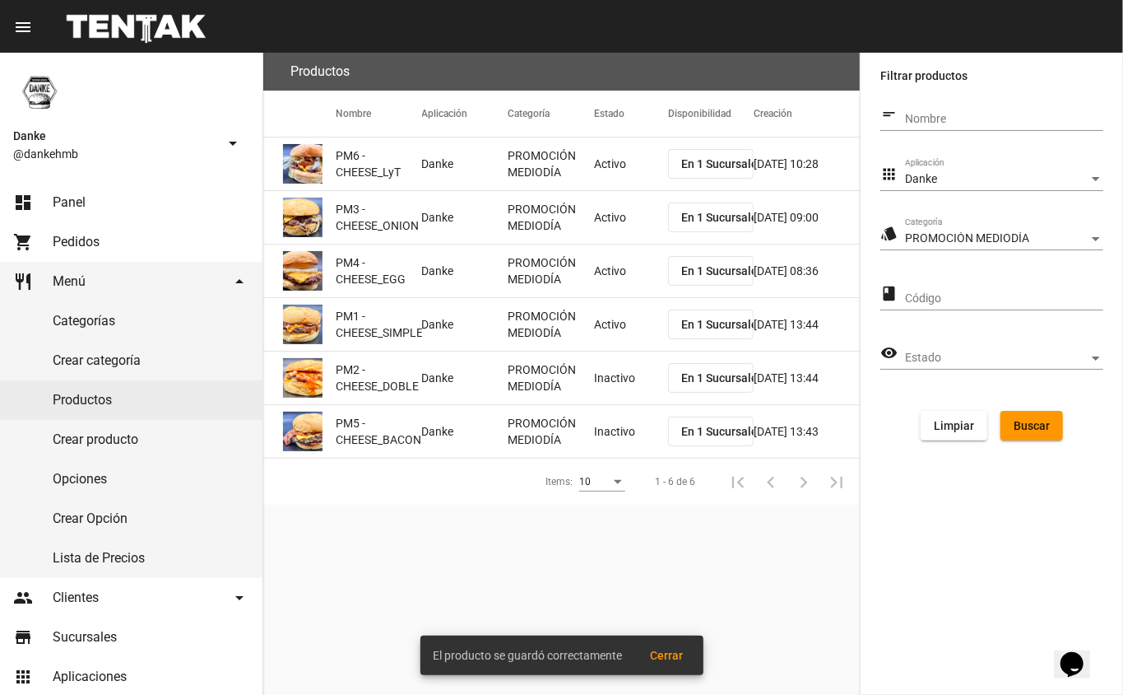
click at [597, 380] on mat-cell "Inactivo" at bounding box center [631, 377] width 74 height 53
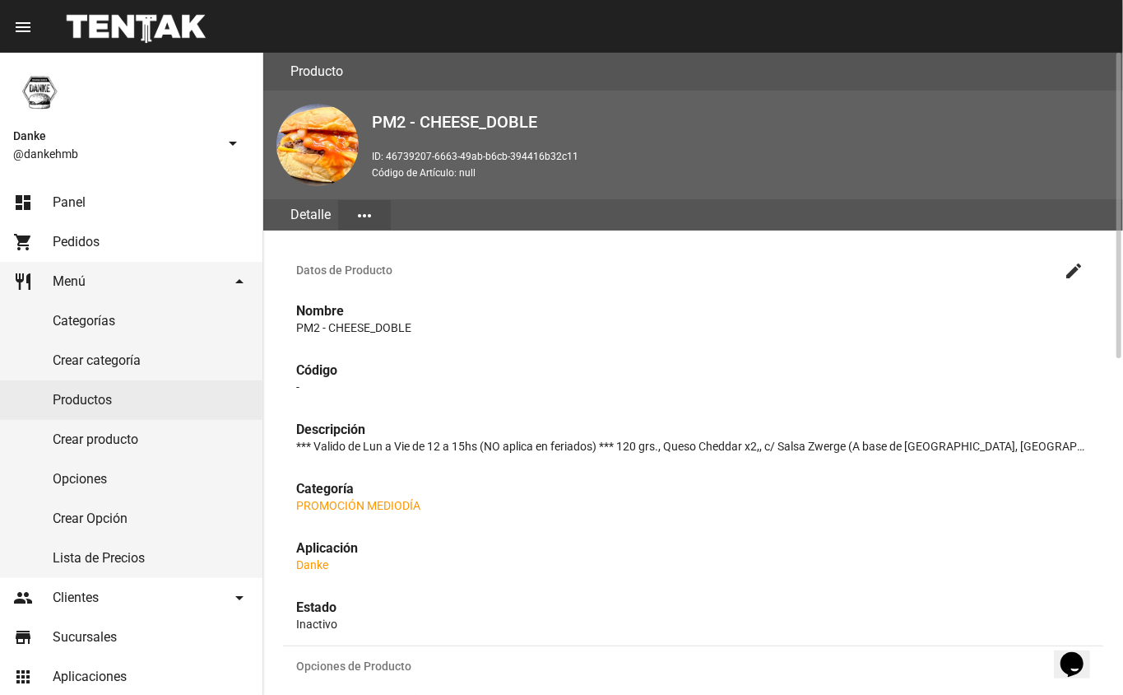
click at [1074, 268] on mat-icon "create" at bounding box center [1074, 271] width 20 height 20
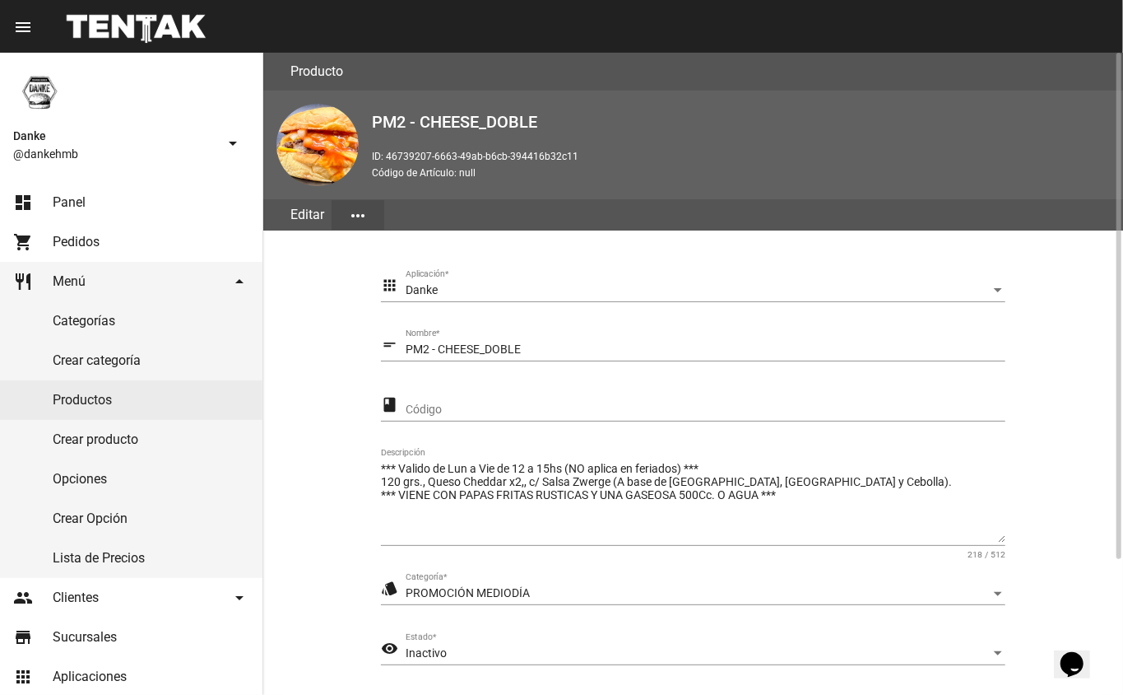
click at [1085, 500] on section "apps Danke Aplicación * short_text PM2 - CHEESE_DOBLE Nombre * class Código ***…" at bounding box center [693, 509] width 821 height 518
click at [465, 652] on div "Inactivo" at bounding box center [698, 653] width 585 height 13
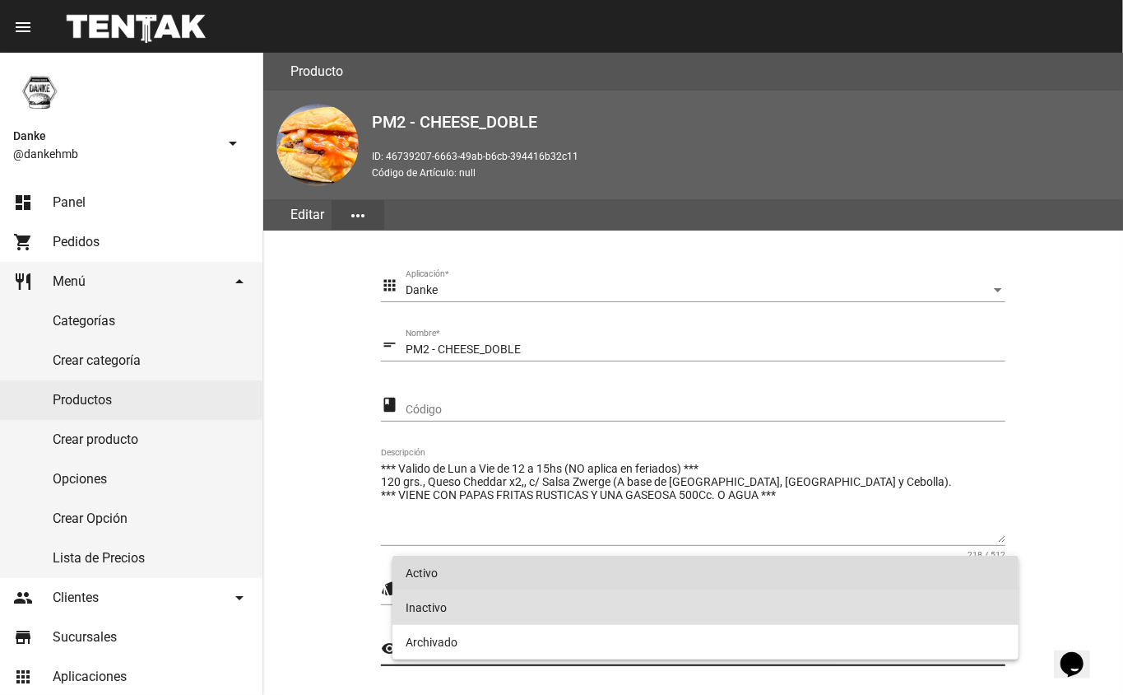
click at [422, 579] on span "Activo" at bounding box center [706, 573] width 601 height 35
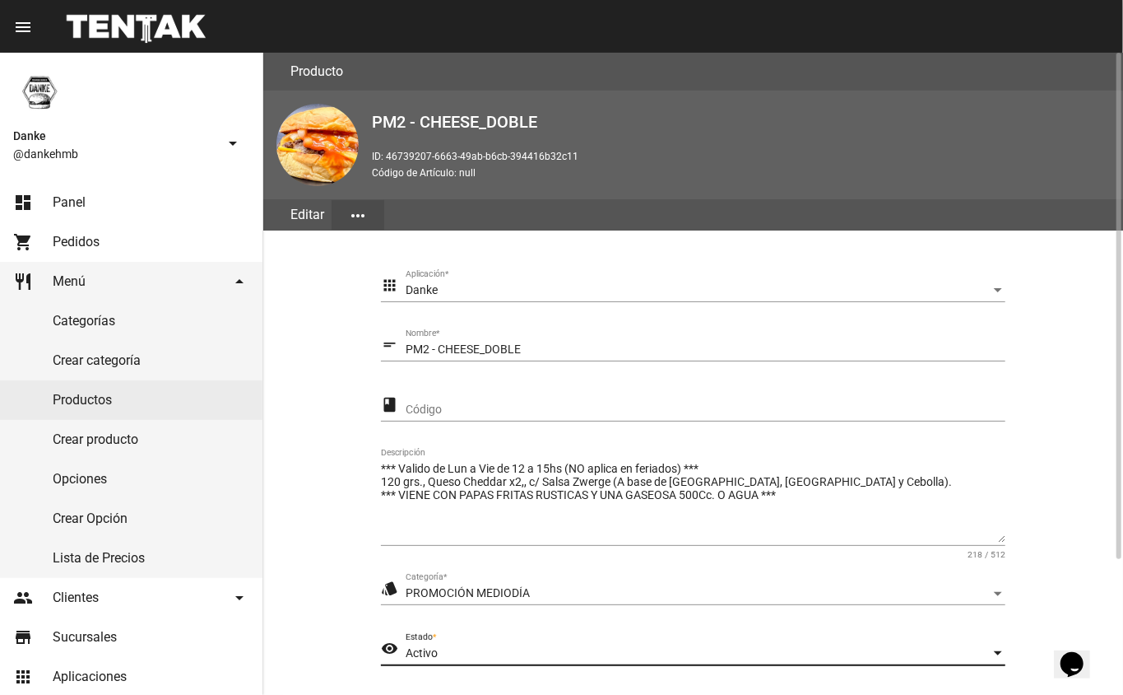
click at [1073, 600] on section "apps Danke Aplicación * short_text PM2 - CHEESE_DOBLE Nombre * class Código ***…" at bounding box center [693, 509] width 821 height 518
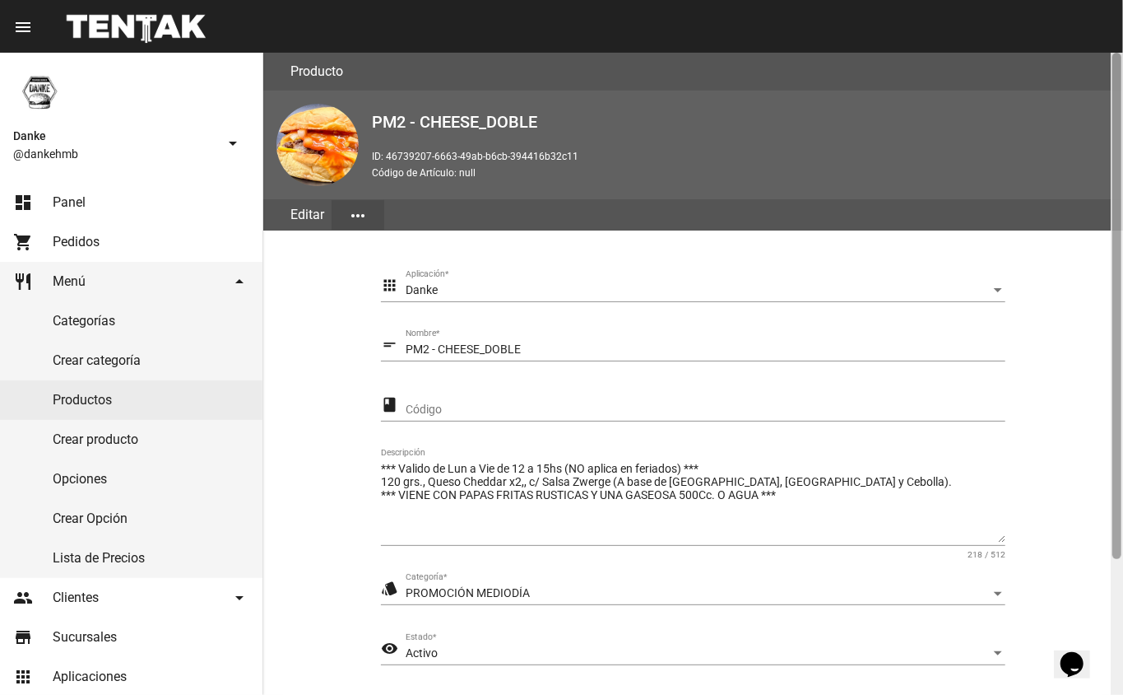
click at [1119, 554] on div at bounding box center [1117, 306] width 9 height 506
click at [1120, 596] on div at bounding box center [1117, 374] width 12 height 642
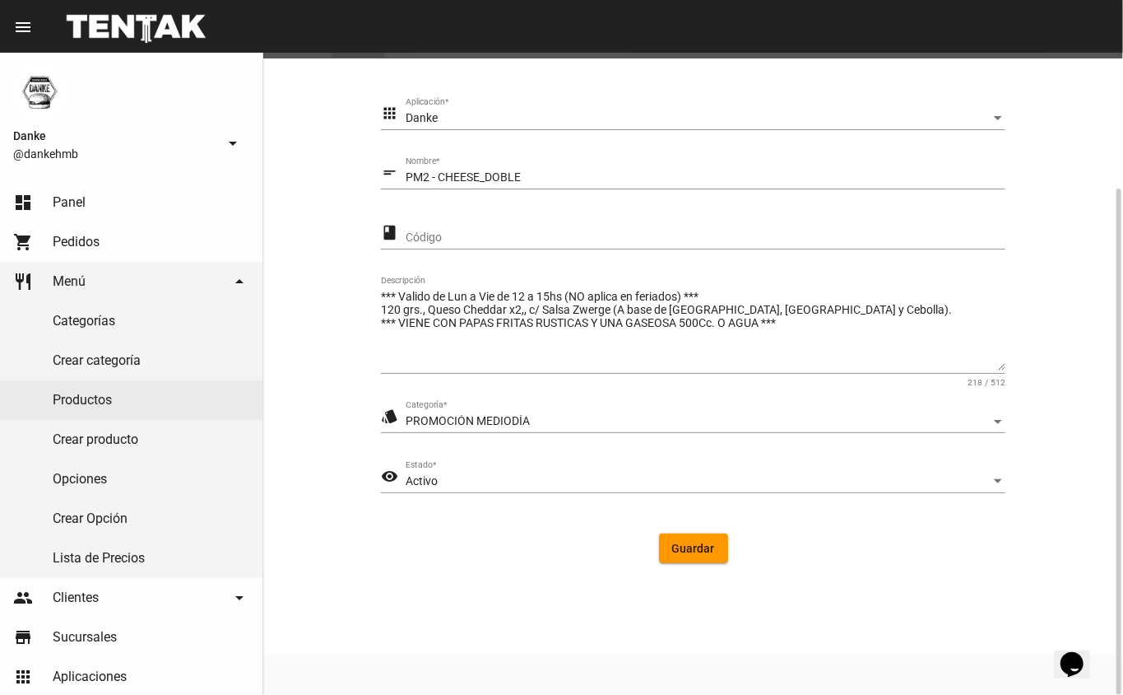
click at [690, 547] on span "Guardar" at bounding box center [693, 548] width 43 height 13
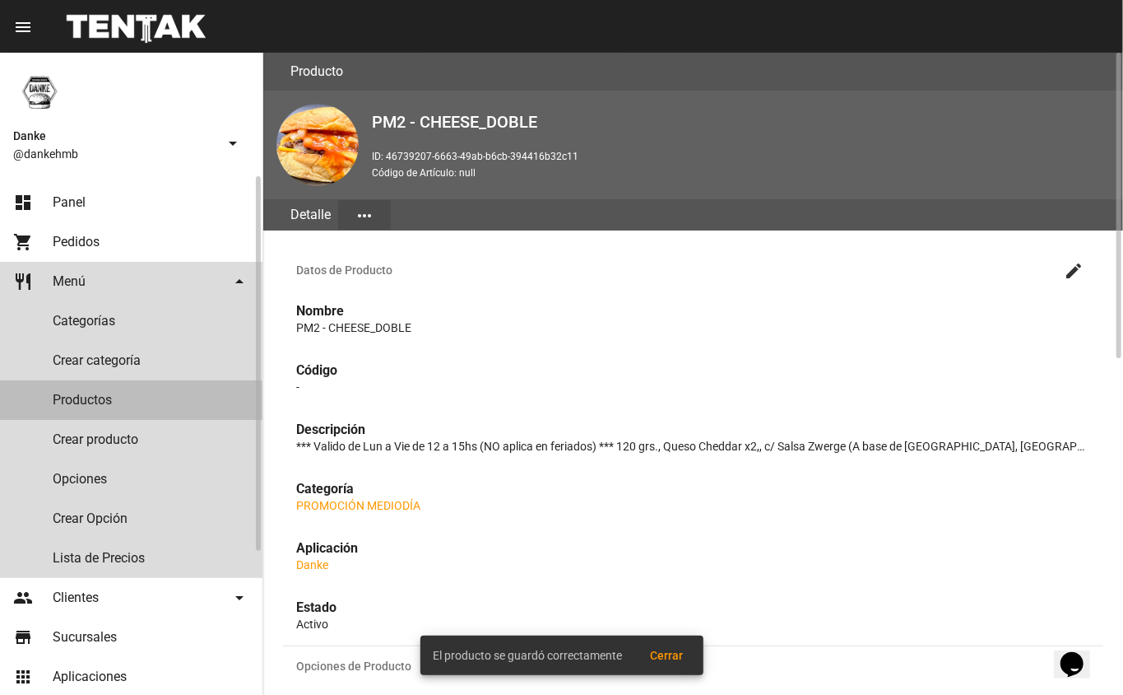
click at [80, 402] on link "Productos" at bounding box center [131, 400] width 263 height 40
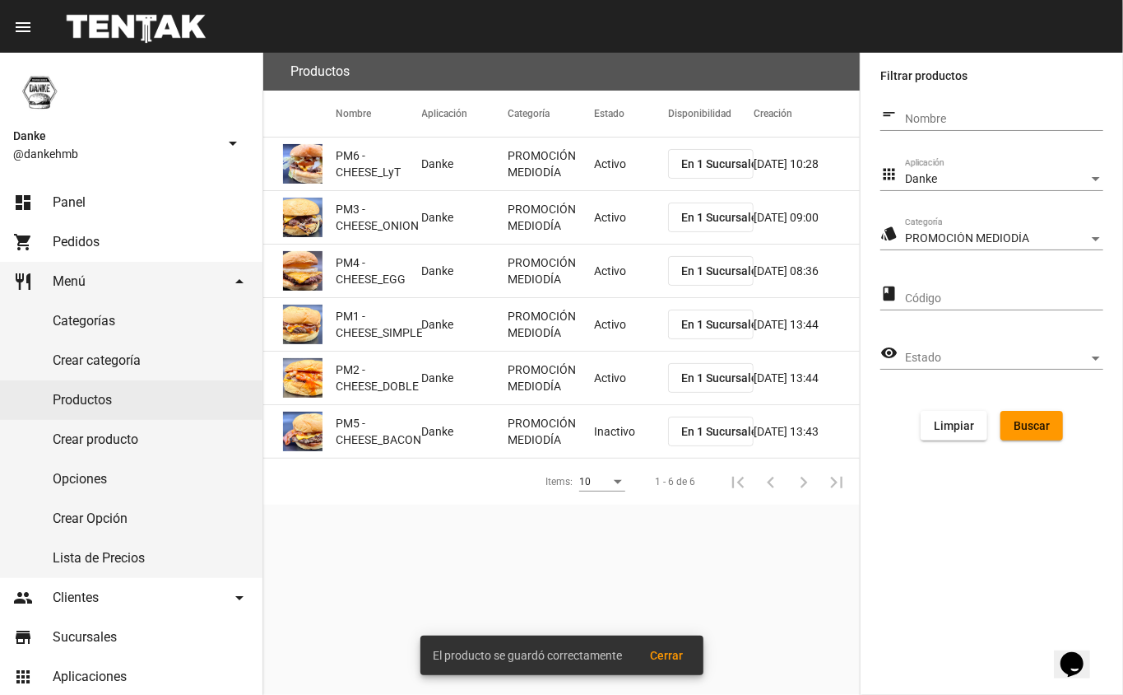
click at [599, 431] on mat-cell "Inactivo" at bounding box center [631, 431] width 74 height 53
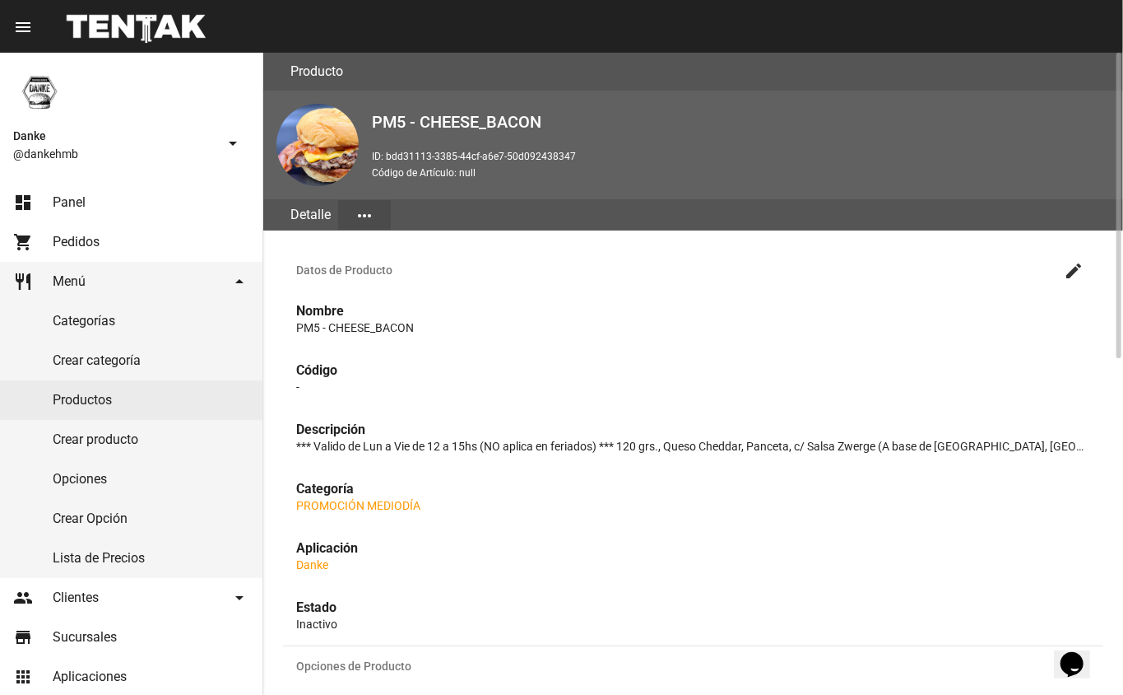
click at [1074, 271] on mat-icon "create" at bounding box center [1074, 271] width 20 height 20
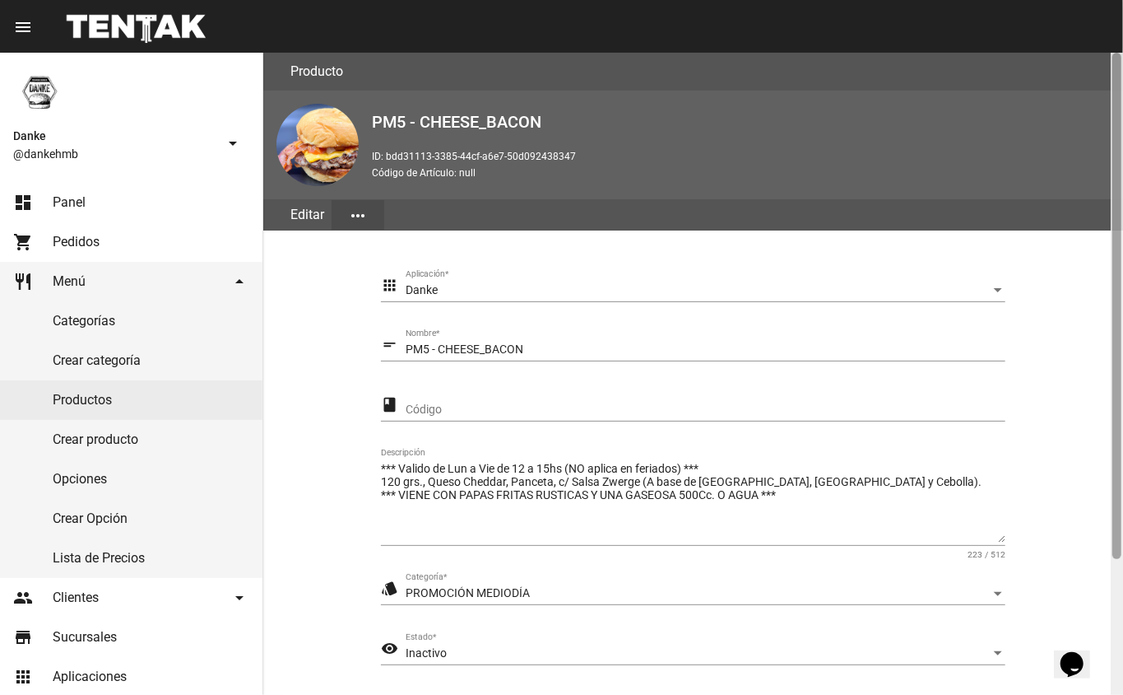
click at [1111, 621] on div at bounding box center [1117, 374] width 12 height 642
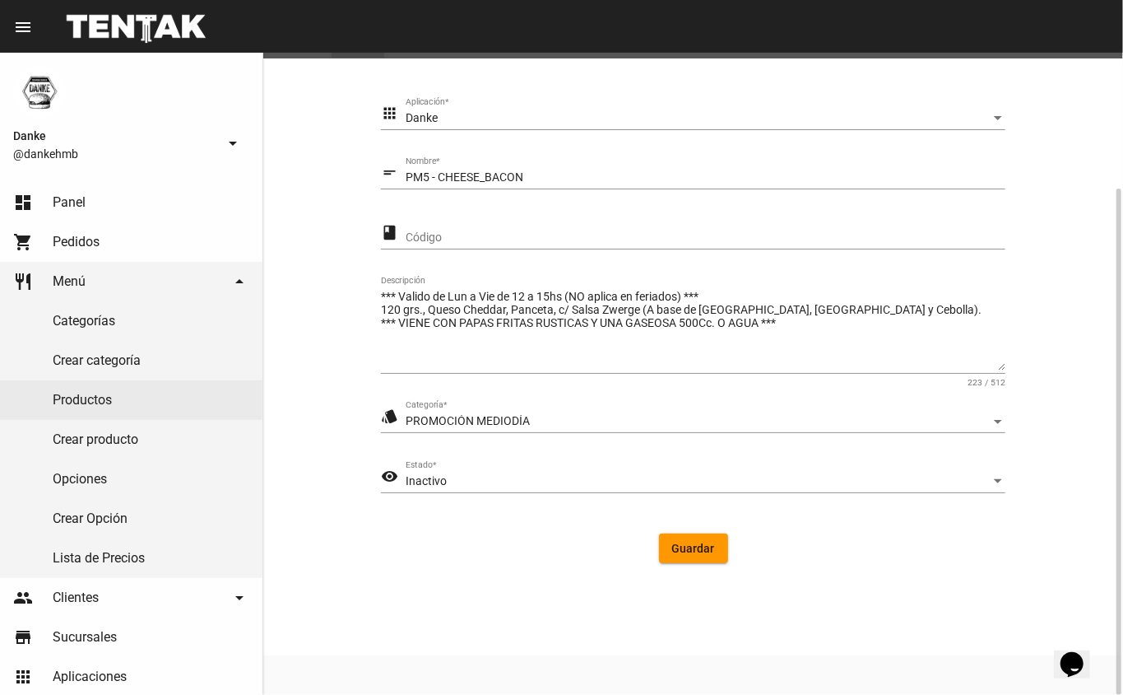
click at [655, 476] on div "Inactivo" at bounding box center [698, 481] width 585 height 13
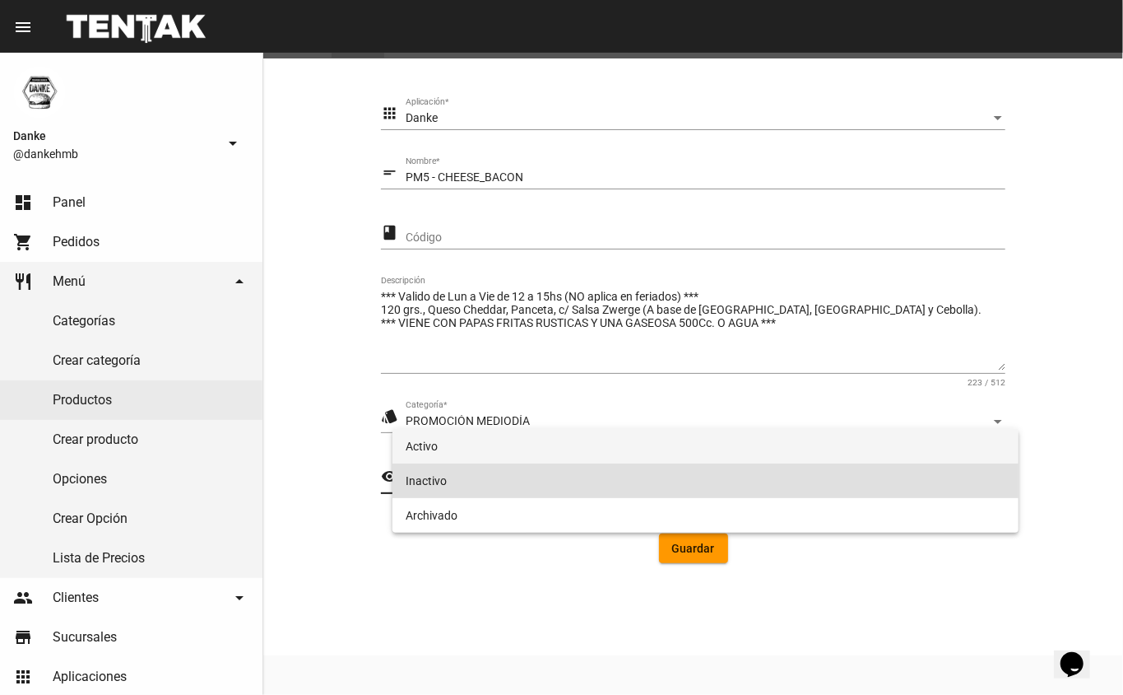
click at [560, 455] on span "Activo" at bounding box center [706, 446] width 601 height 35
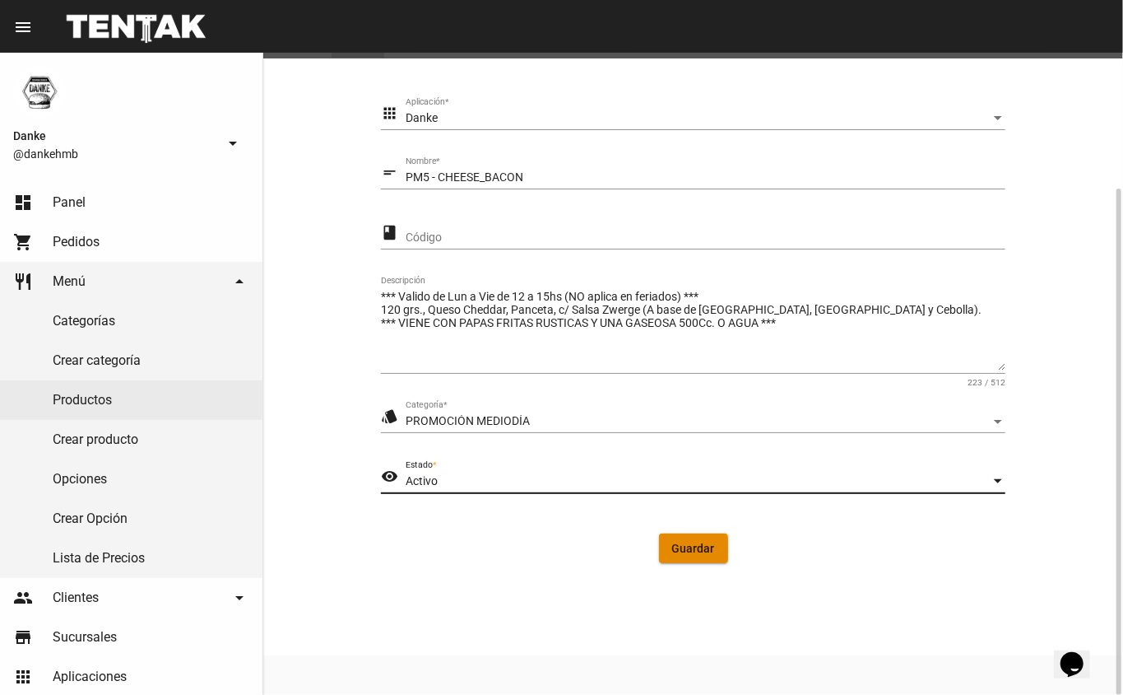
click at [691, 551] on span "Guardar" at bounding box center [693, 548] width 43 height 13
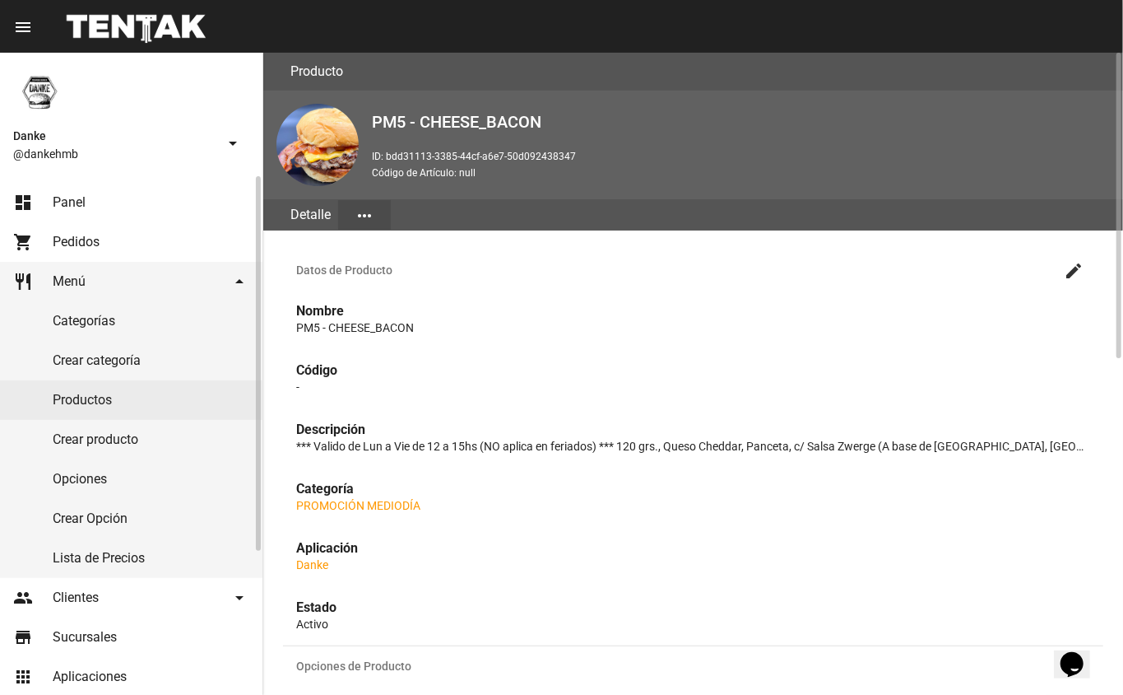
click at [59, 202] on span "Panel" at bounding box center [69, 202] width 33 height 16
